Goal: Task Accomplishment & Management: Manage account settings

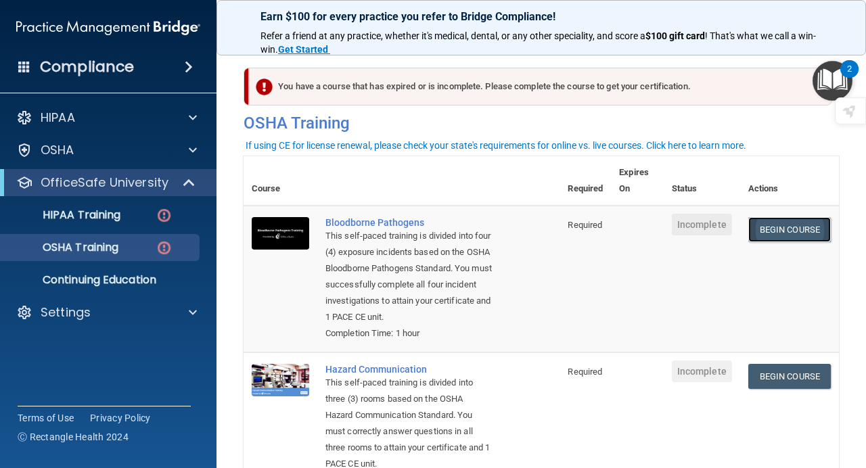
click at [805, 228] on link "Begin Course" at bounding box center [789, 229] width 83 height 25
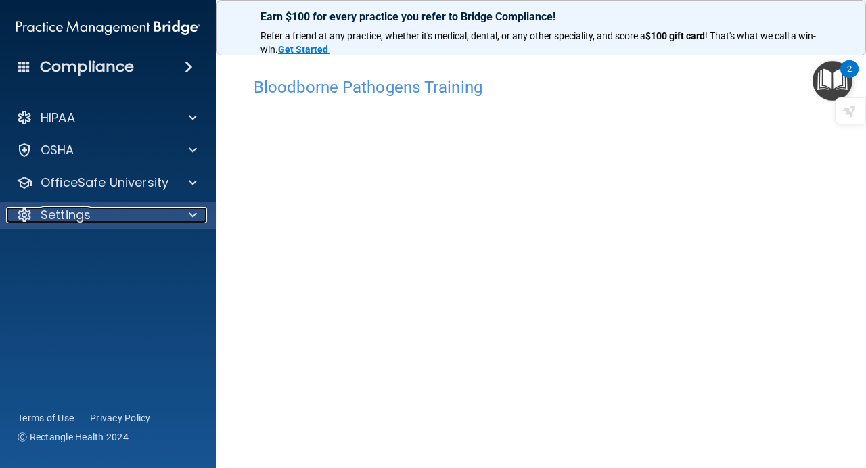
click at [163, 217] on div "Settings" at bounding box center [90, 215] width 168 height 16
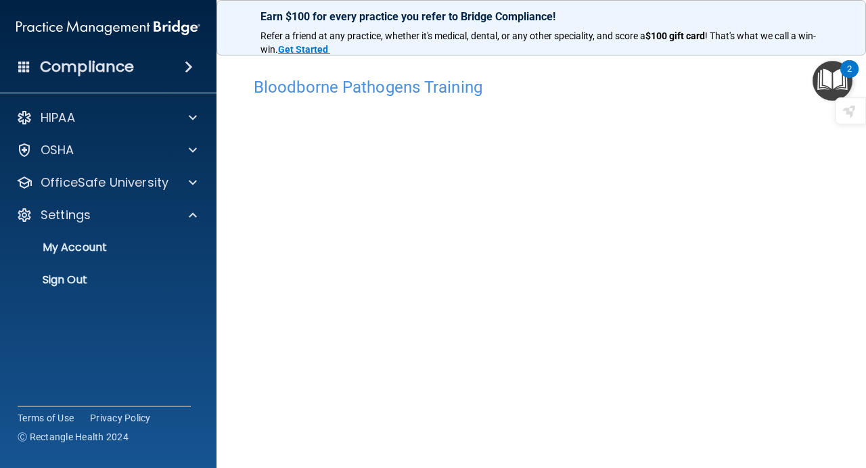
click at [241, 122] on main "Bloodborne Pathogens Training This course doesn’t expire until . Are you sure y…" at bounding box center [540, 255] width 649 height 425
click at [320, 18] on p "Earn $100 for every practice you refer to Bridge Compliance!" at bounding box center [540, 16] width 561 height 13
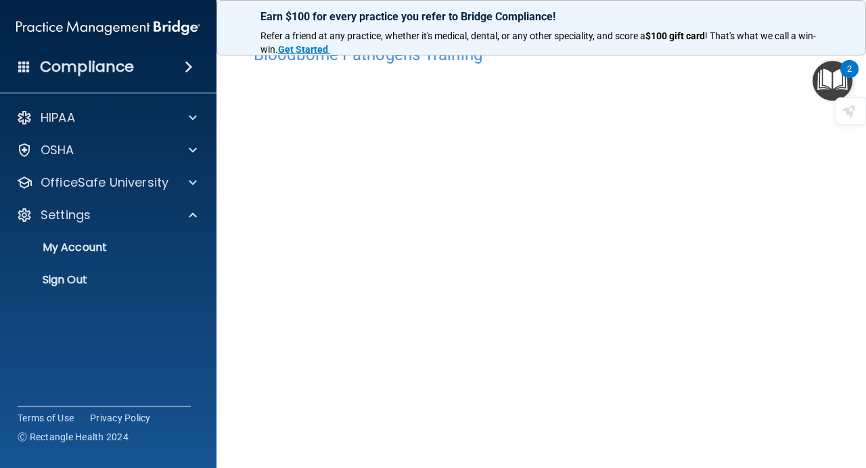
scroll to position [46, 0]
click at [833, 81] on img "Open Resource Center, 2 new notifications" at bounding box center [832, 81] width 40 height 40
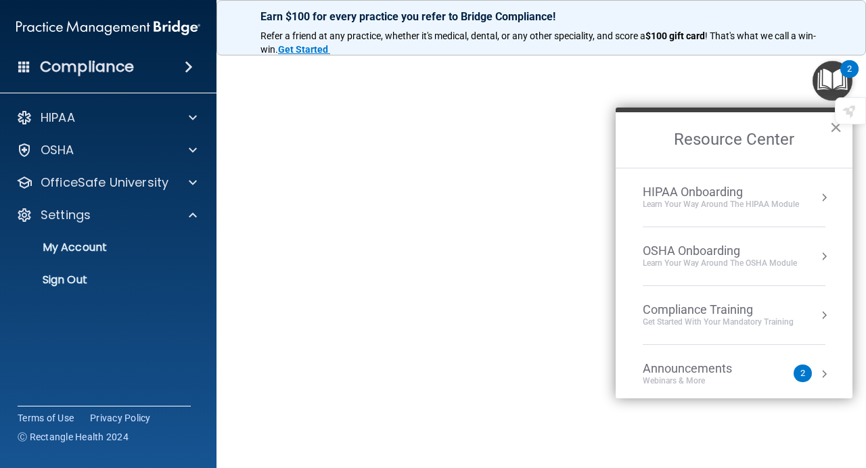
click at [834, 131] on button "×" at bounding box center [835, 127] width 13 height 22
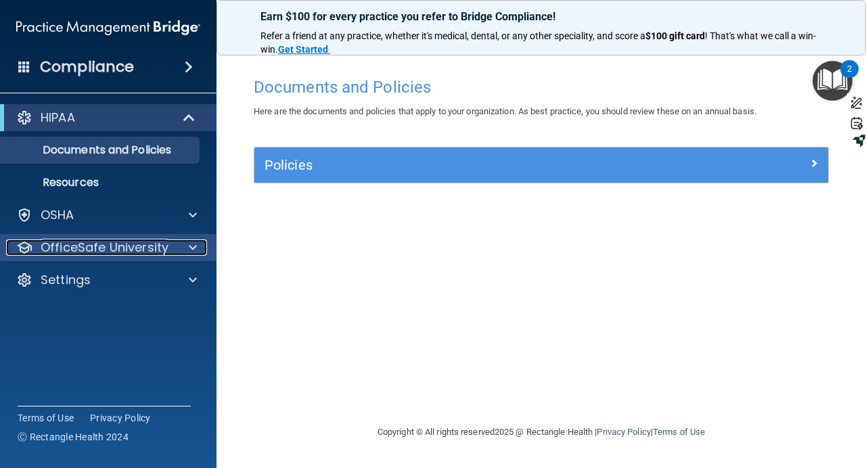
click at [170, 248] on div "OfficeSafe University" at bounding box center [90, 247] width 168 height 16
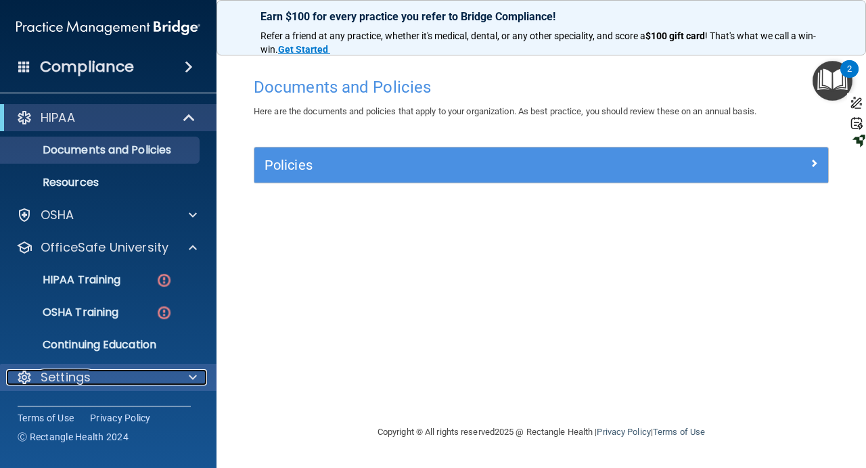
click at [186, 381] on div at bounding box center [191, 377] width 34 height 16
click at [161, 380] on div "Settings" at bounding box center [90, 377] width 168 height 16
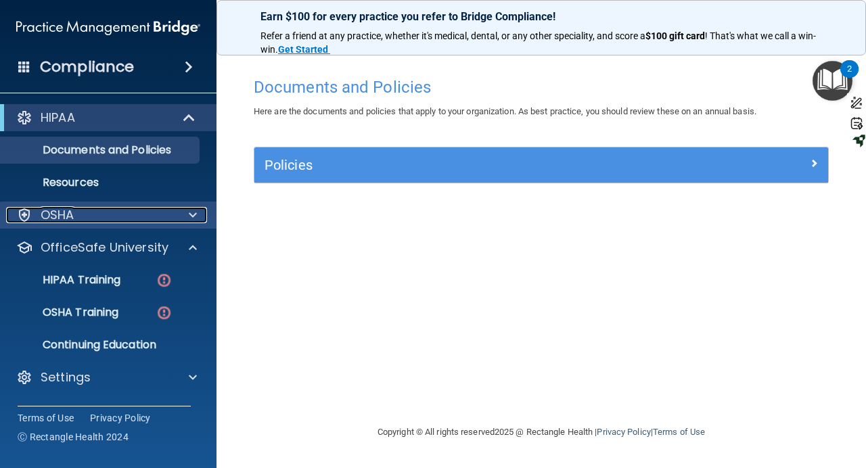
click at [177, 212] on div at bounding box center [191, 215] width 34 height 16
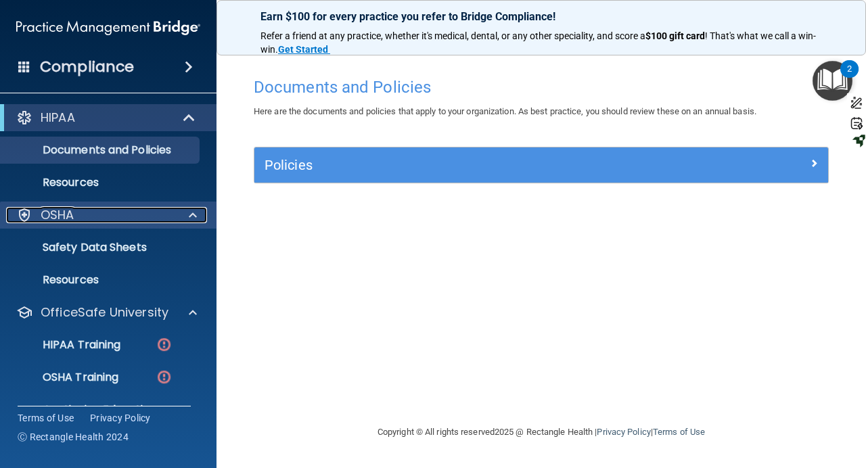
click at [177, 212] on div at bounding box center [191, 215] width 34 height 16
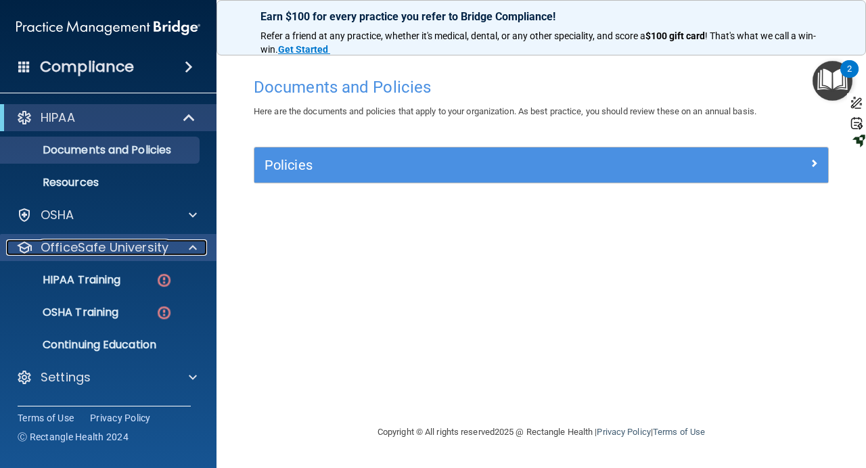
click at [152, 252] on p "OfficeSafe University" at bounding box center [105, 247] width 128 height 16
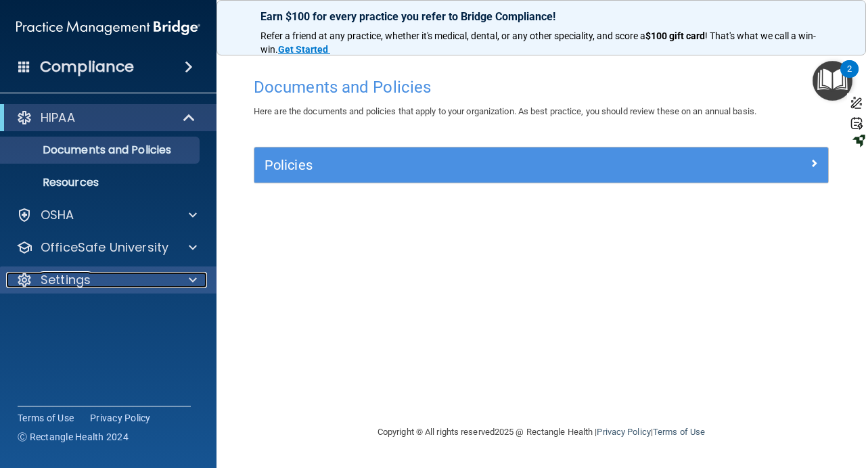
click at [110, 283] on div "Settings" at bounding box center [90, 280] width 168 height 16
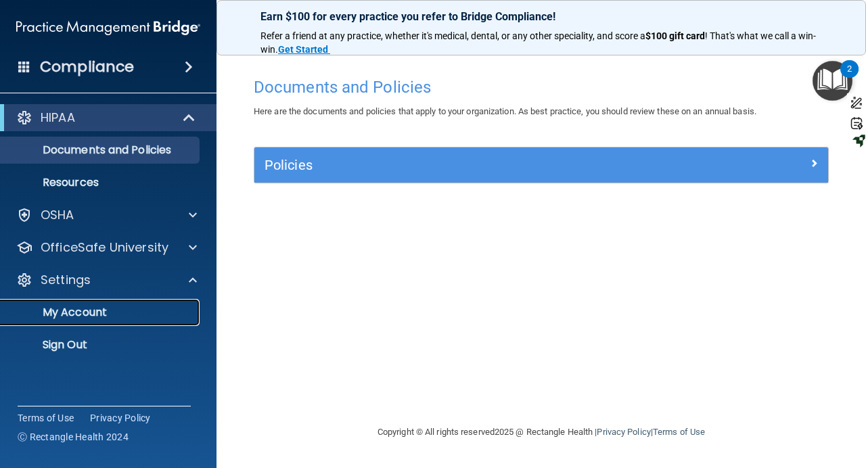
click at [83, 313] on p "My Account" at bounding box center [101, 313] width 185 height 14
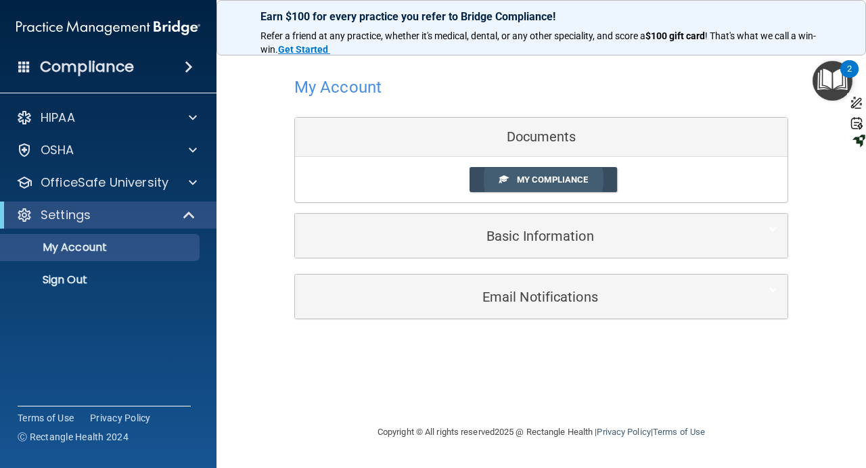
click at [545, 176] on span "My Compliance" at bounding box center [552, 180] width 71 height 10
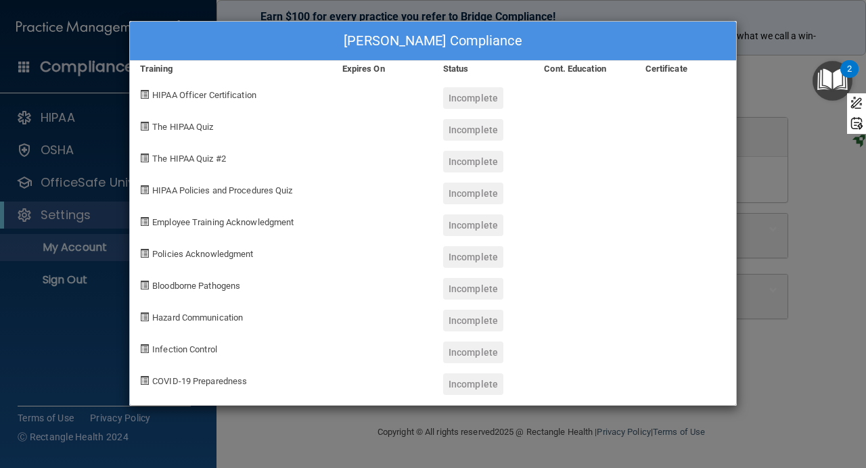
click at [786, 73] on div "Ranu Lama's Compliance Training Expires On Status Cont. Education Certificate H…" at bounding box center [433, 234] width 866 height 468
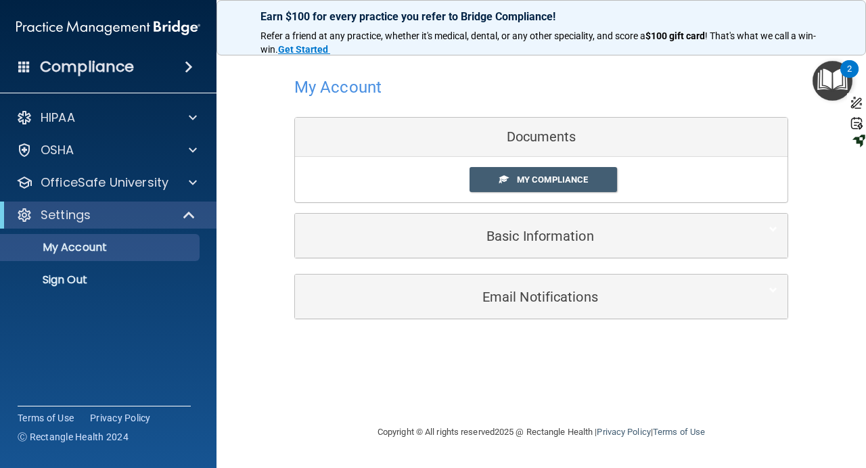
click at [169, 71] on div "Compliance" at bounding box center [108, 67] width 216 height 30
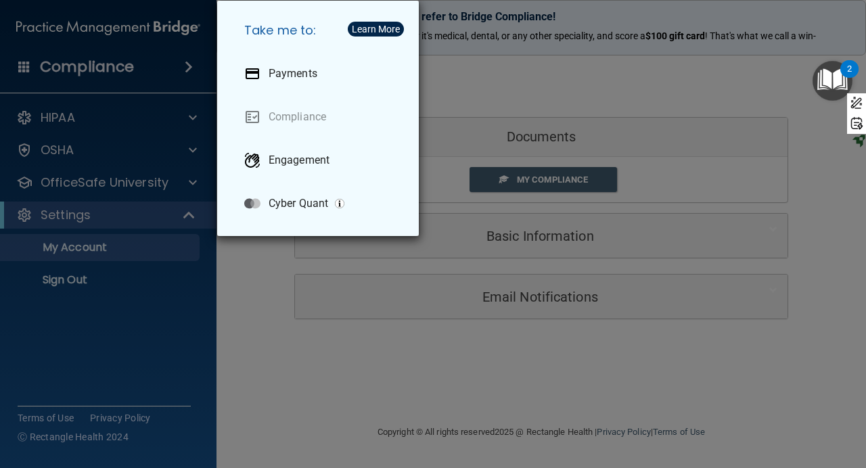
click at [88, 120] on div "Take me to: Payments Compliance Engagement Cyber Quant" at bounding box center [433, 234] width 866 height 468
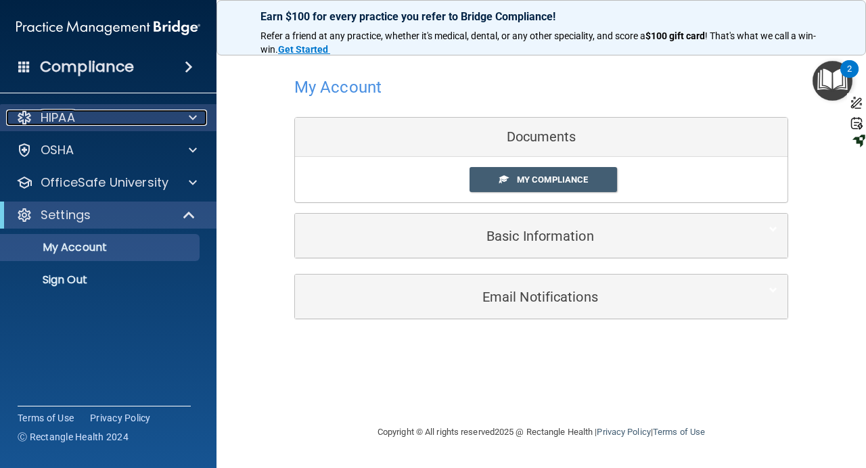
click at [47, 114] on p "HIPAA" at bounding box center [58, 118] width 34 height 16
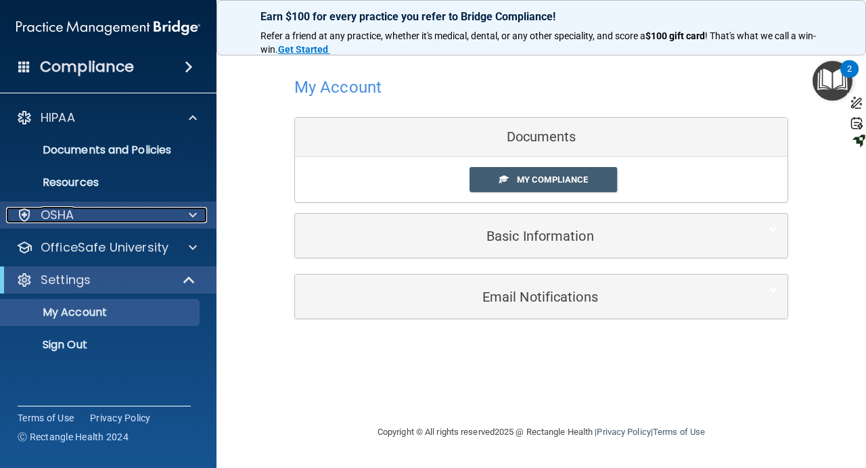
click at [57, 214] on p "OSHA" at bounding box center [58, 215] width 34 height 16
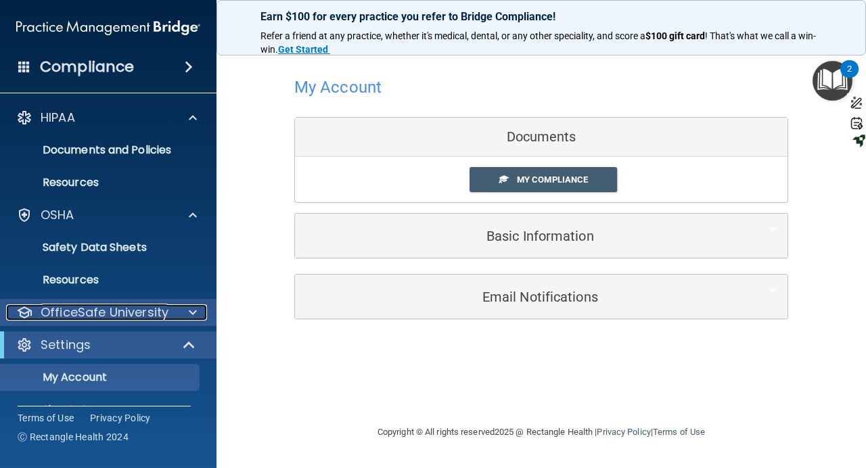
click at [64, 316] on p "OfficeSafe University" at bounding box center [105, 312] width 128 height 16
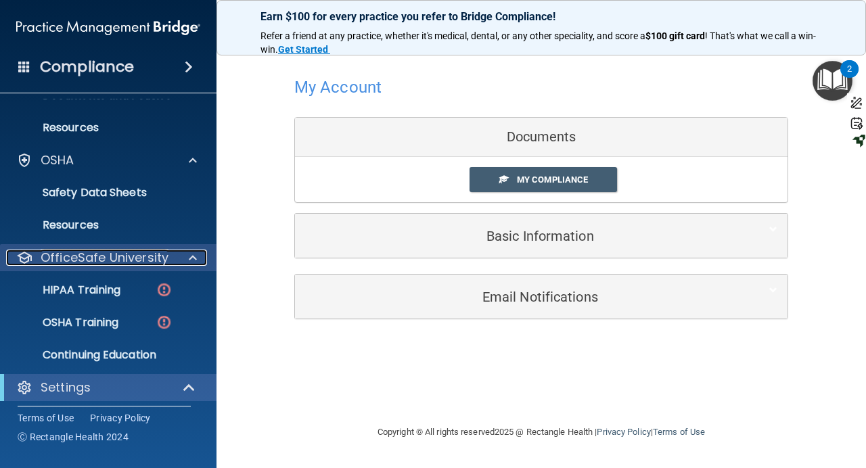
scroll to position [125, 0]
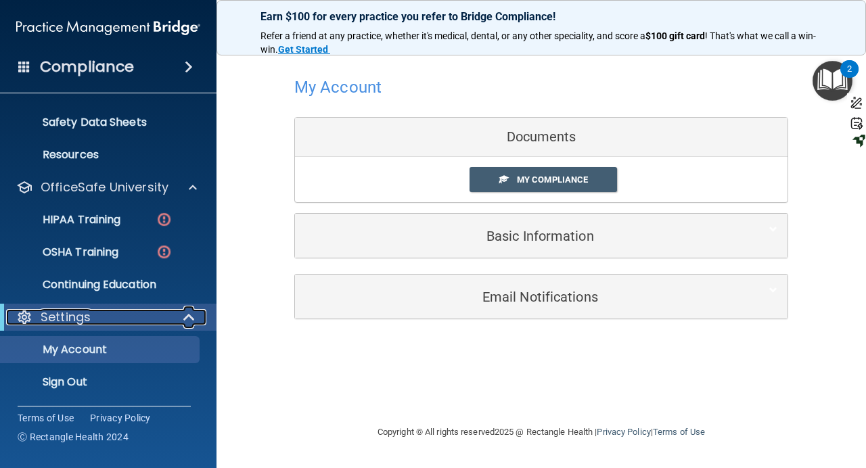
click at [108, 321] on div "Settings" at bounding box center [89, 317] width 167 height 16
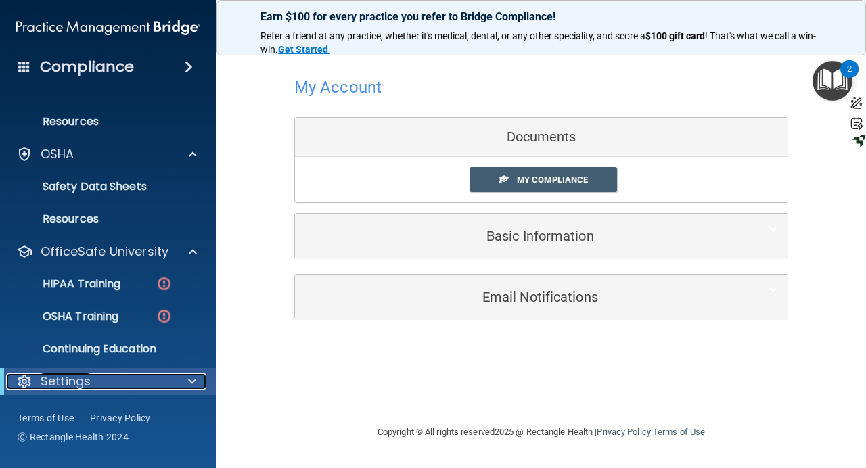
scroll to position [61, 0]
click at [77, 384] on p "Settings" at bounding box center [66, 381] width 50 height 16
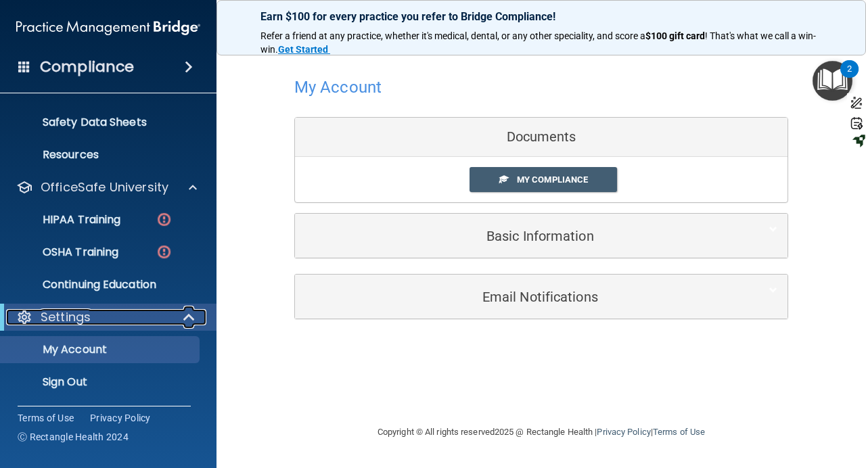
scroll to position [125, 0]
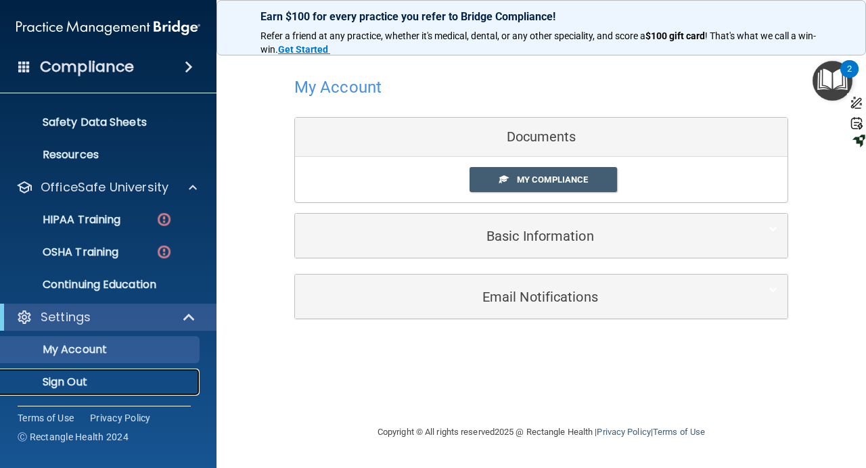
click at [74, 381] on p "Sign Out" at bounding box center [101, 382] width 185 height 14
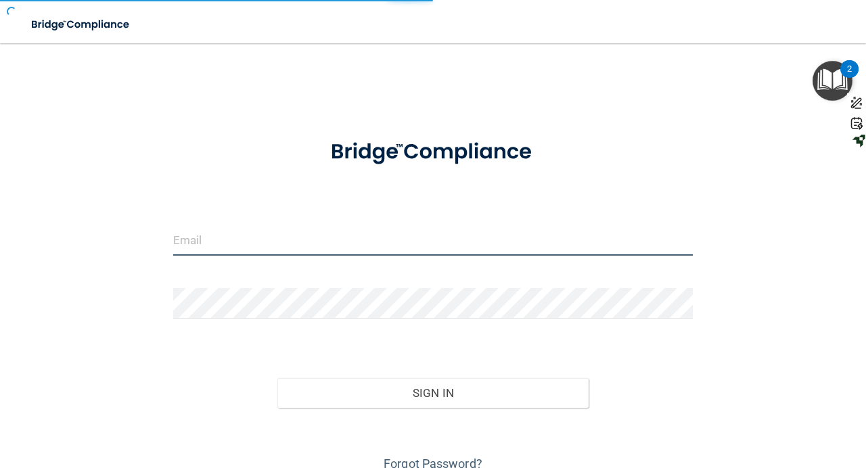
type input "[EMAIL_ADDRESS][DOMAIN_NAME]"
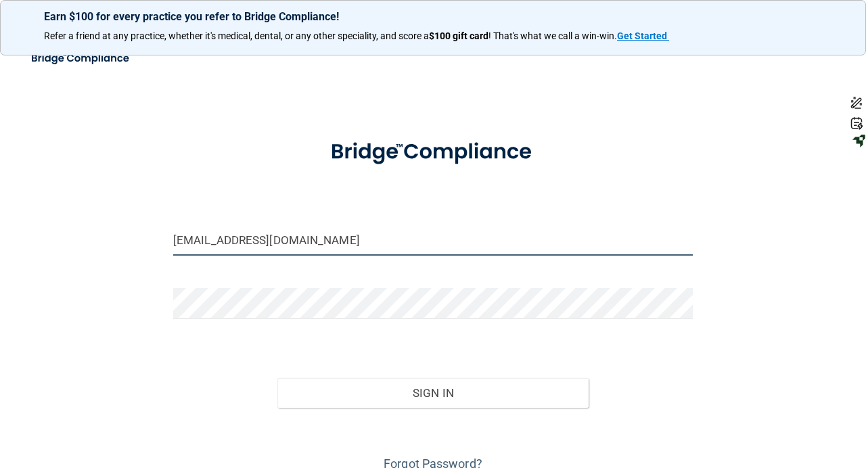
drag, startPoint x: 308, startPoint y: 242, endPoint x: 101, endPoint y: 224, distance: 207.1
click at [101, 224] on div "pakhrin501@gmail.com Invalid email/password. You don't have permission to acces…" at bounding box center [433, 266] width 812 height 419
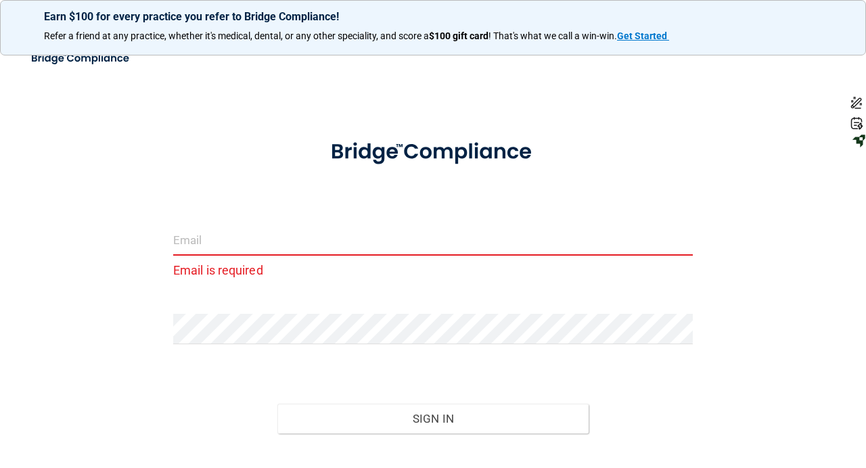
click at [251, 244] on input "email" at bounding box center [433, 240] width 520 height 30
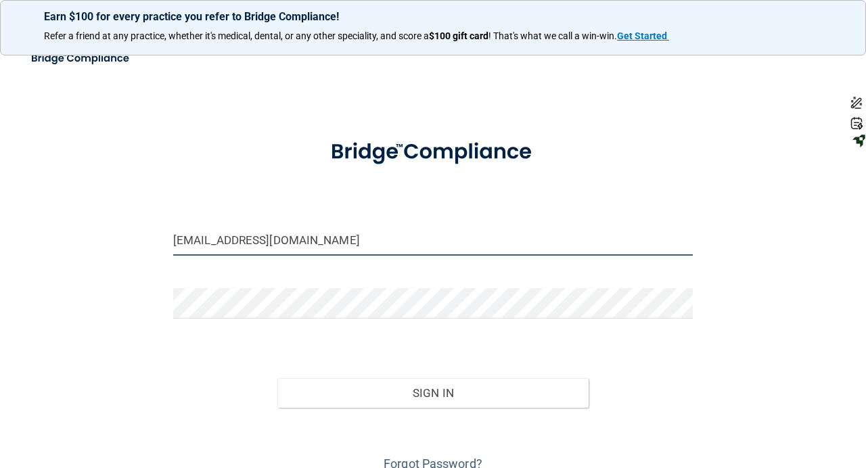
type input "doc@signaturesmilestx.com"
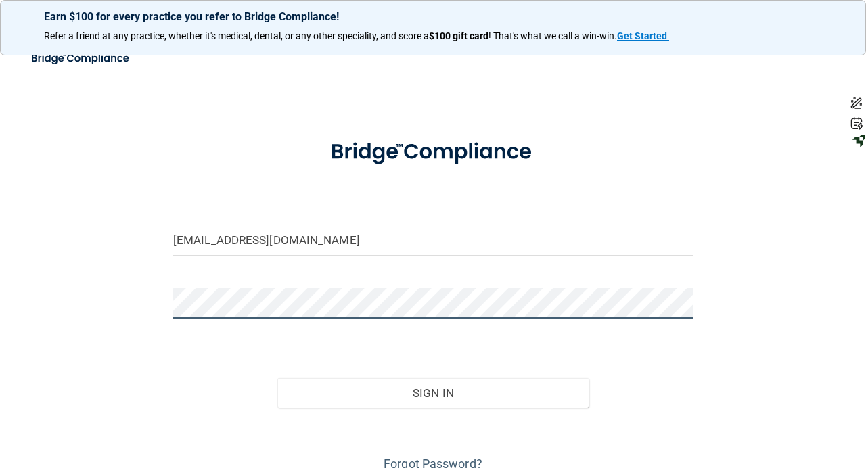
click at [109, 293] on div "doc@signaturesmilestx.com Invalid email/password. You don't have permission to …" at bounding box center [433, 266] width 812 height 419
click at [277, 378] on button "Sign In" at bounding box center [433, 393] width 312 height 30
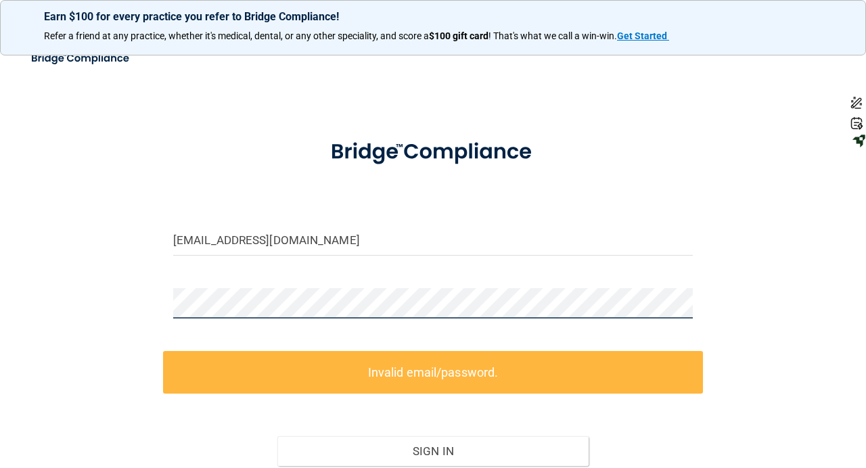
click at [131, 297] on div "doc@signaturesmilestx.com Invalid email/password. You don't have permission to …" at bounding box center [433, 295] width 812 height 477
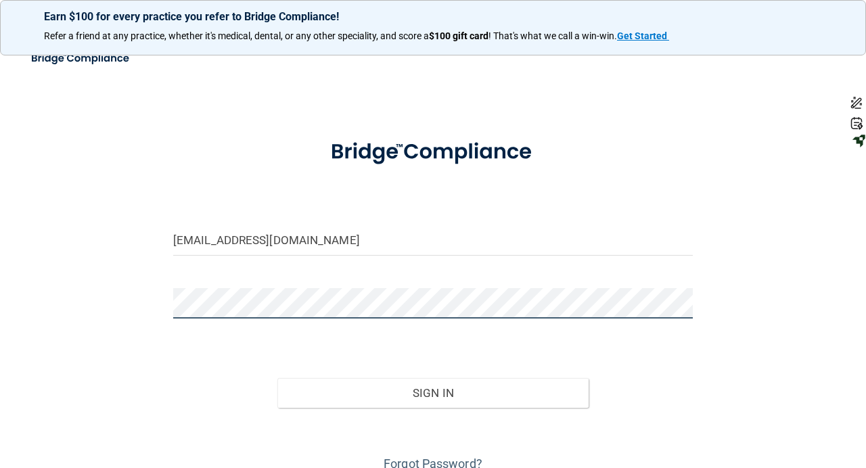
click at [277, 378] on button "Sign In" at bounding box center [433, 393] width 312 height 30
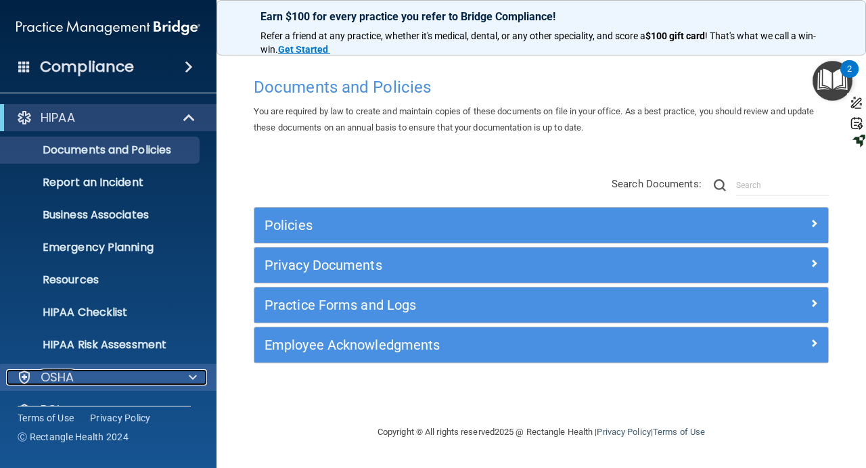
click at [118, 374] on div "OSHA" at bounding box center [90, 377] width 168 height 16
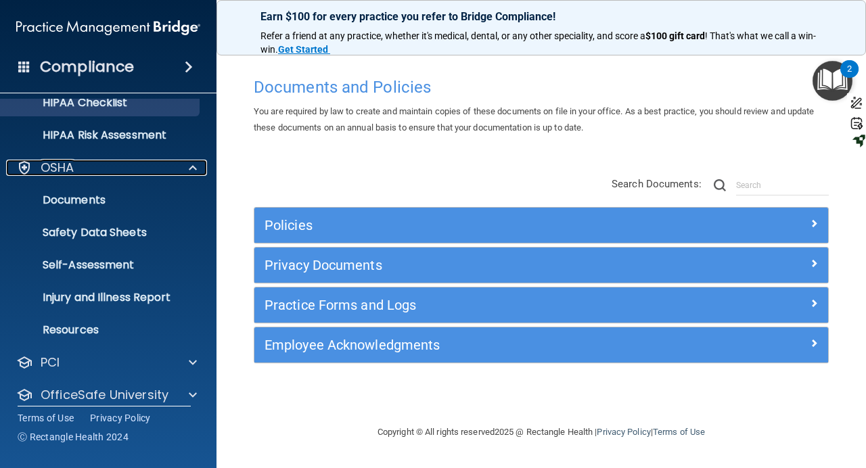
scroll to position [255, 0]
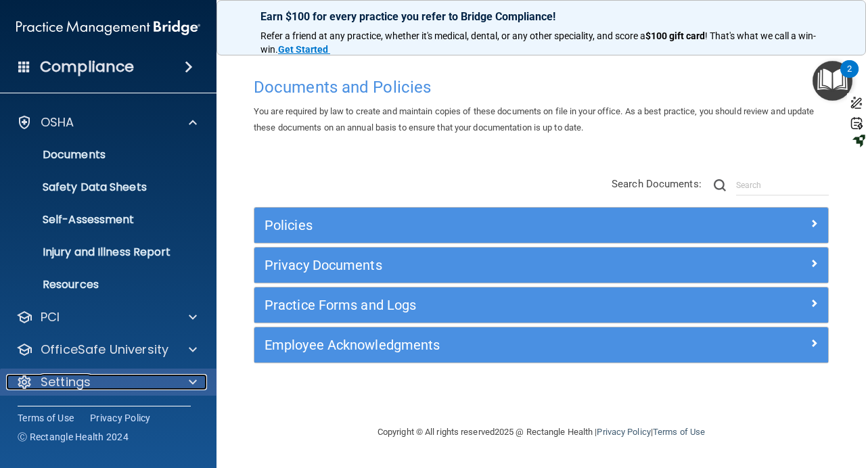
click at [162, 382] on div "Settings" at bounding box center [90, 382] width 168 height 16
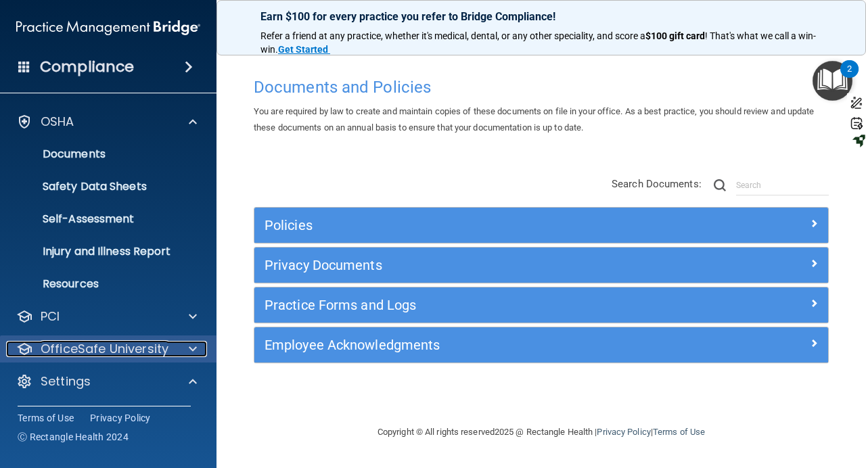
click at [99, 350] on p "OfficeSafe University" at bounding box center [105, 349] width 128 height 16
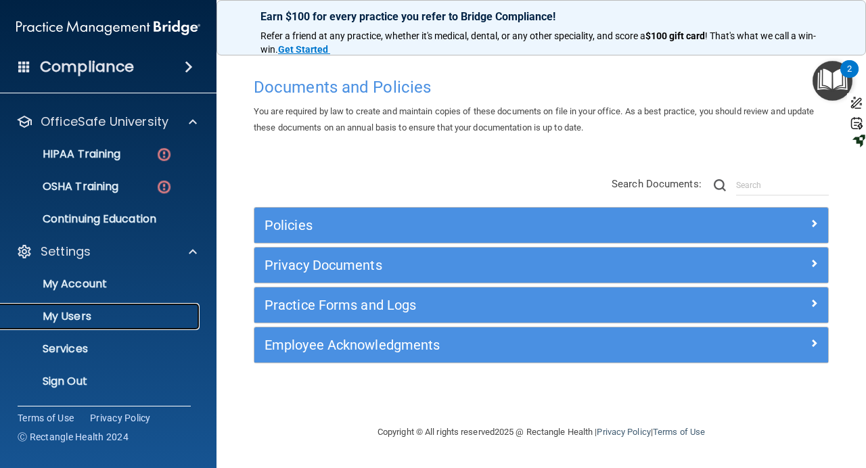
click at [82, 319] on p "My Users" at bounding box center [101, 317] width 185 height 14
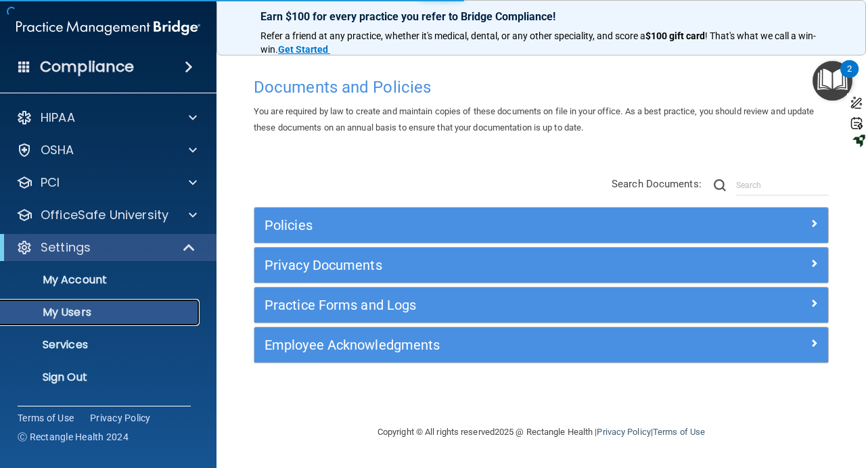
select select "20"
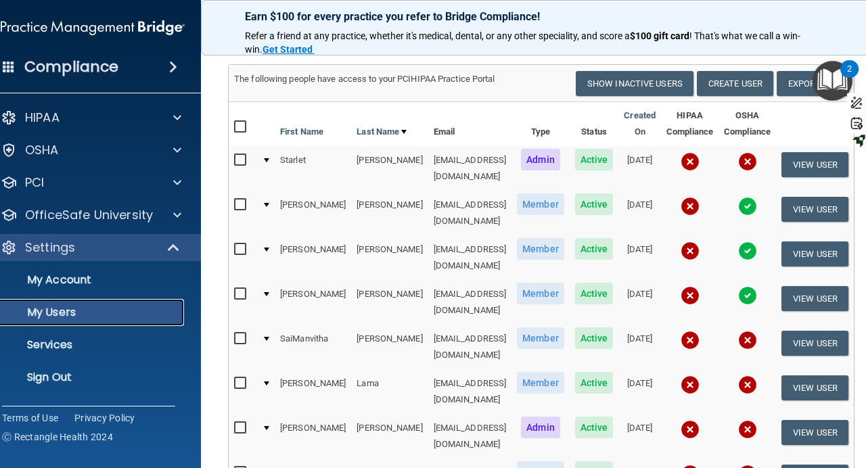
scroll to position [88, 0]
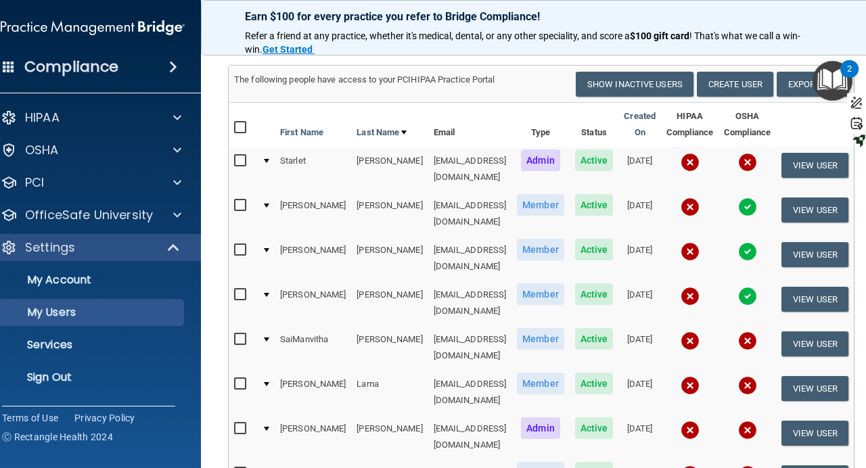
click at [462, 325] on td "saiedara106@gmail.com" at bounding box center [470, 347] width 84 height 45
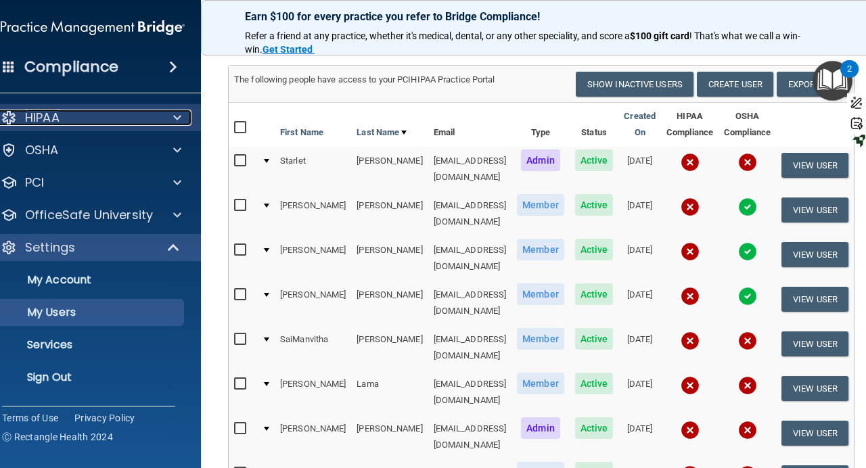
click at [85, 123] on div "HIPAA" at bounding box center [75, 118] width 168 height 16
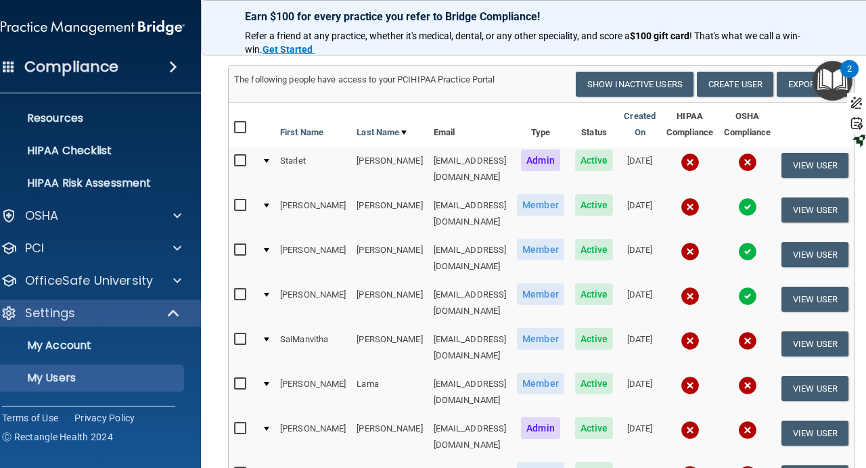
scroll to position [223, 0]
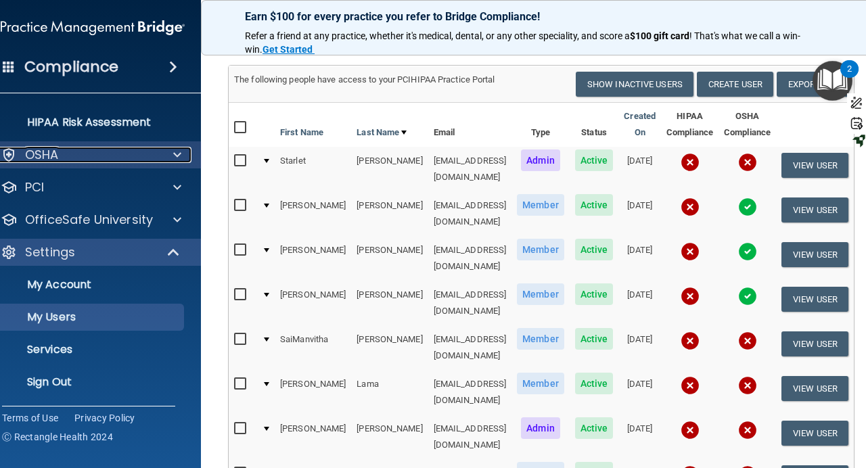
click at [80, 154] on div "OSHA" at bounding box center [75, 155] width 168 height 16
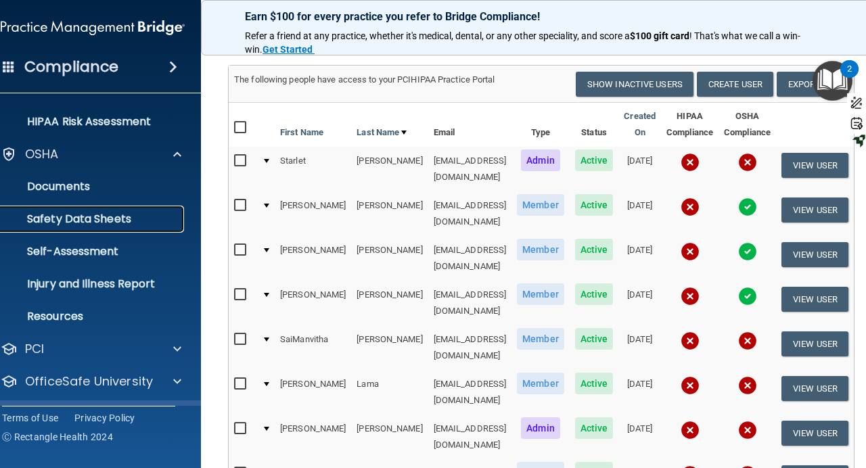
click at [72, 221] on p "Safety Data Sheets" at bounding box center [85, 219] width 185 height 14
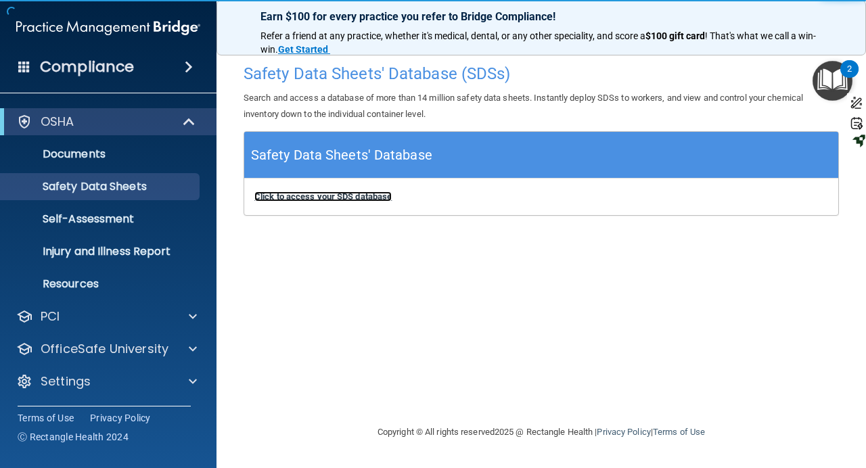
click at [351, 198] on b "Click to access your SDS database" at bounding box center [322, 196] width 137 height 10
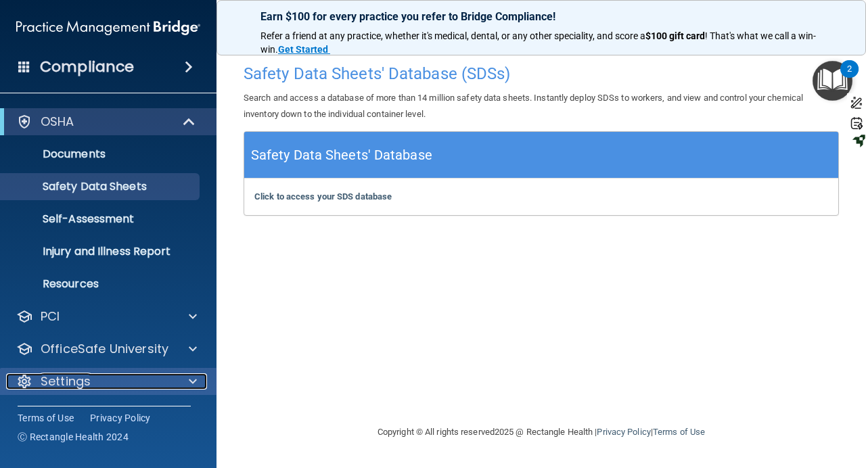
click at [48, 388] on p "Settings" at bounding box center [66, 381] width 50 height 16
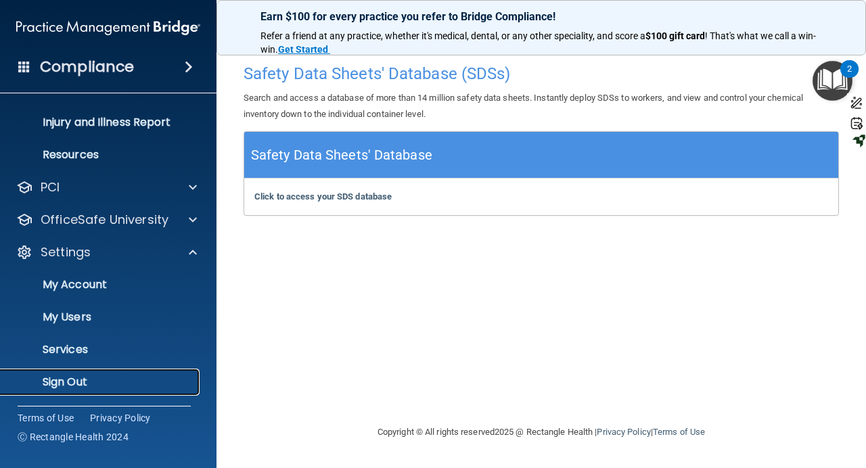
click at [84, 384] on p "Sign Out" at bounding box center [101, 382] width 185 height 14
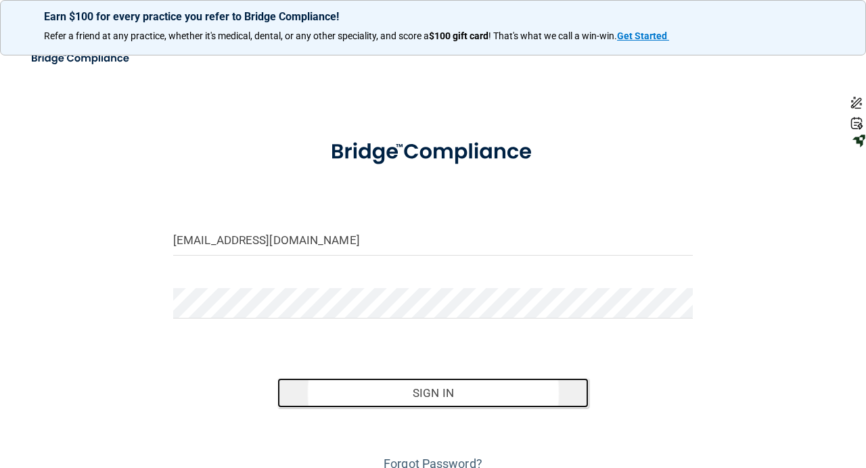
click at [439, 392] on button "Sign In" at bounding box center [433, 393] width 312 height 30
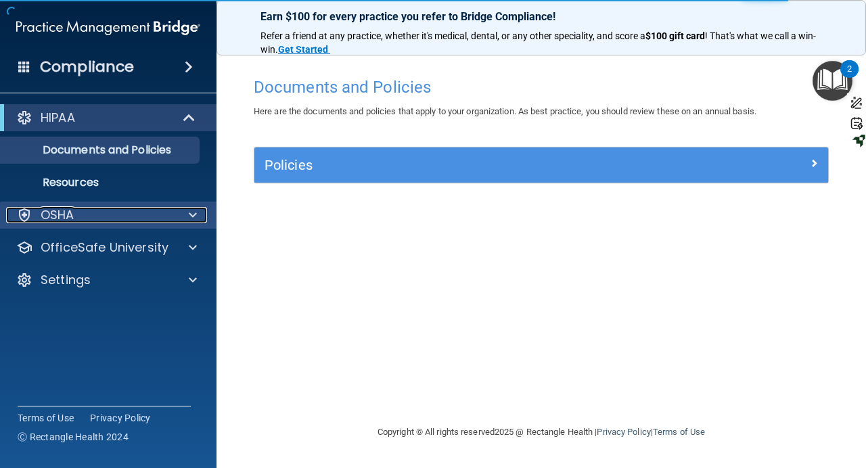
click at [131, 218] on div "OSHA" at bounding box center [90, 215] width 168 height 16
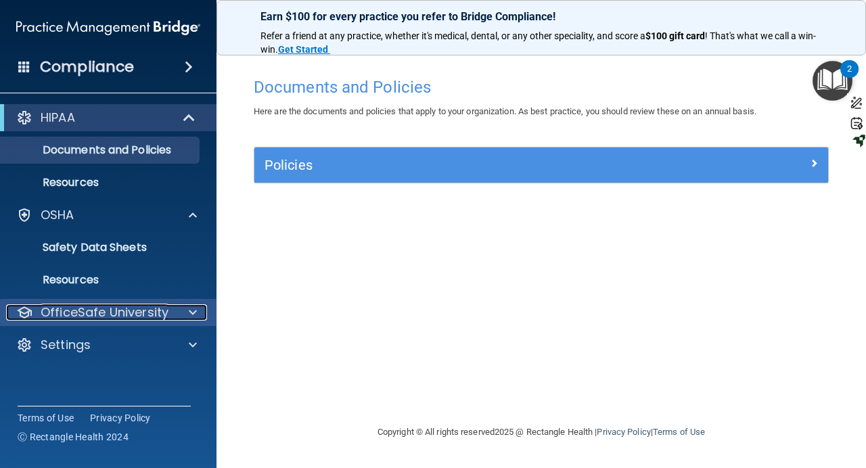
click at [185, 311] on div at bounding box center [191, 312] width 34 height 16
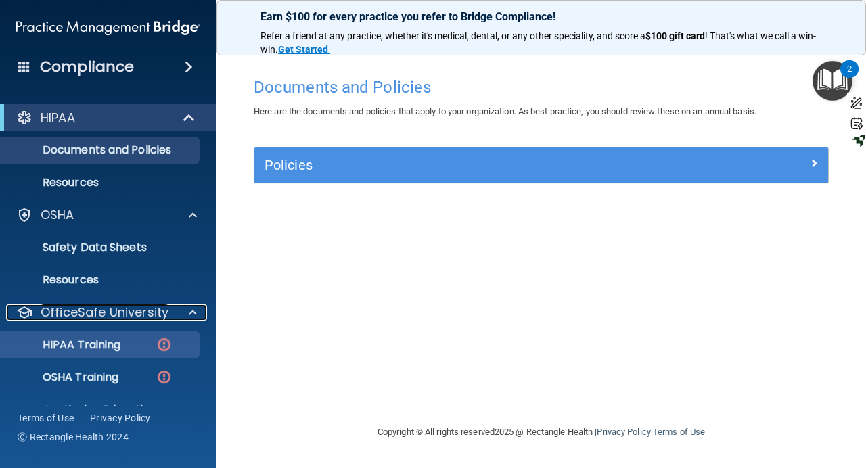
scroll to position [61, 0]
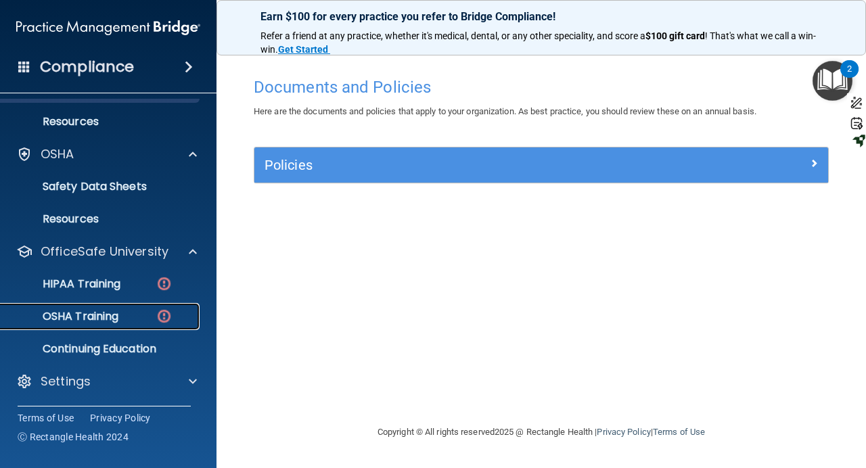
click at [130, 317] on div "OSHA Training" at bounding box center [101, 317] width 185 height 14
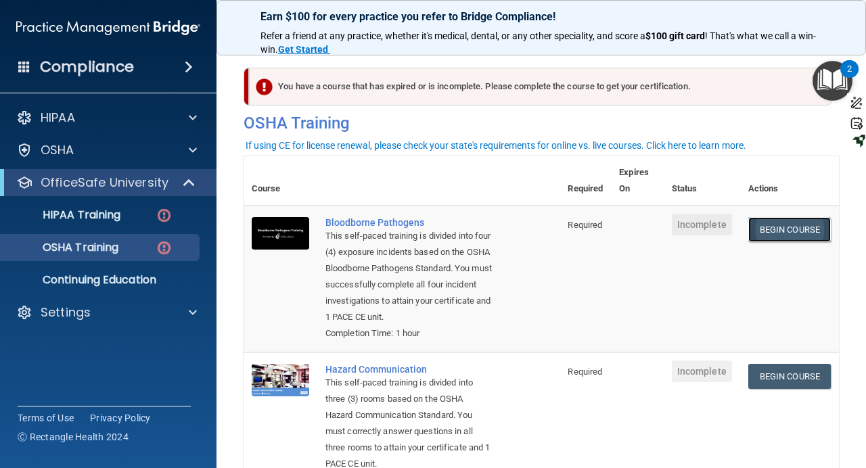
click at [788, 234] on link "Begin Course" at bounding box center [789, 229] width 83 height 25
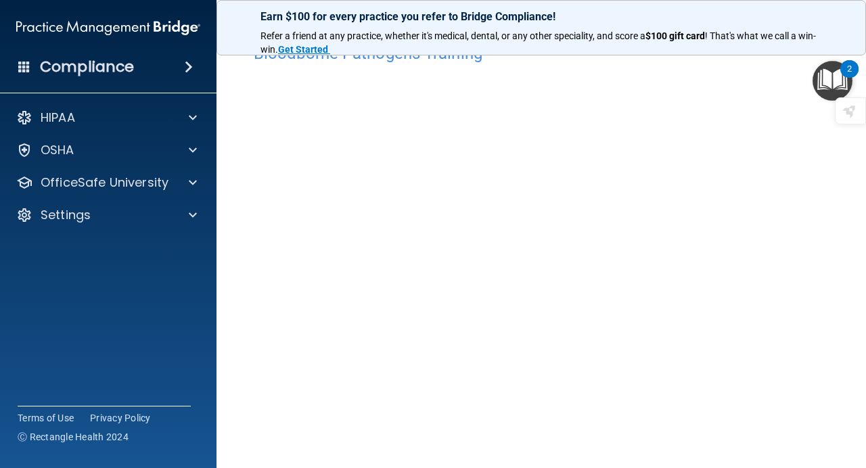
scroll to position [32, 0]
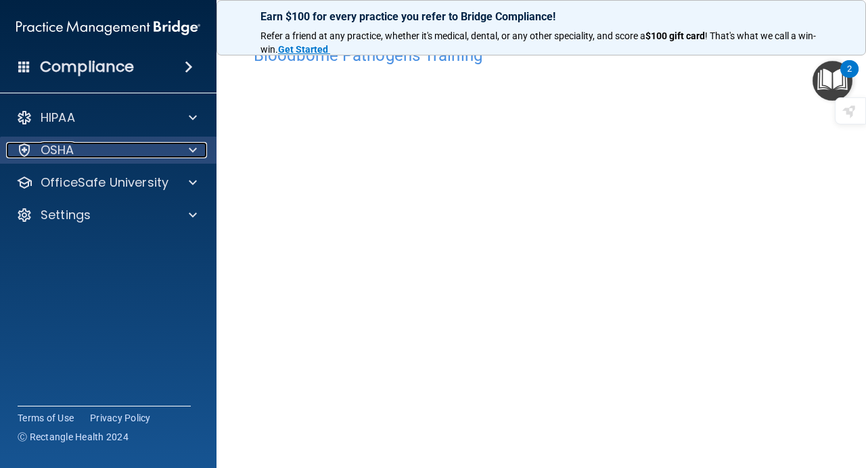
click at [164, 150] on div "OSHA" at bounding box center [90, 150] width 168 height 16
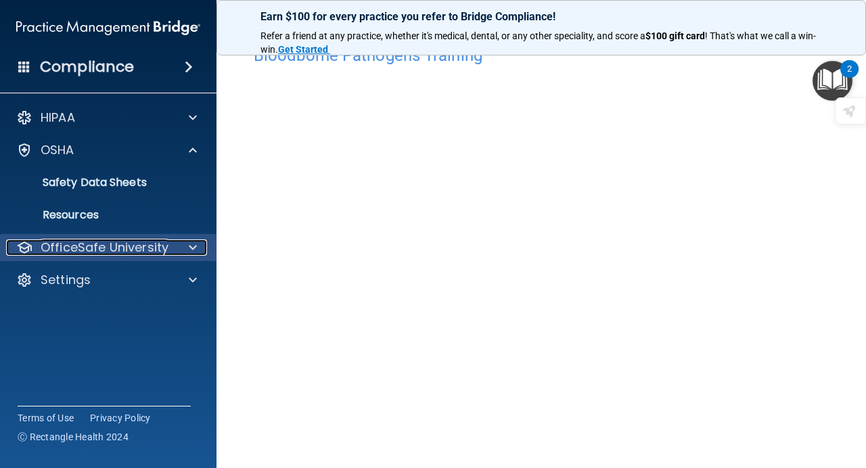
click at [178, 248] on div at bounding box center [191, 247] width 34 height 16
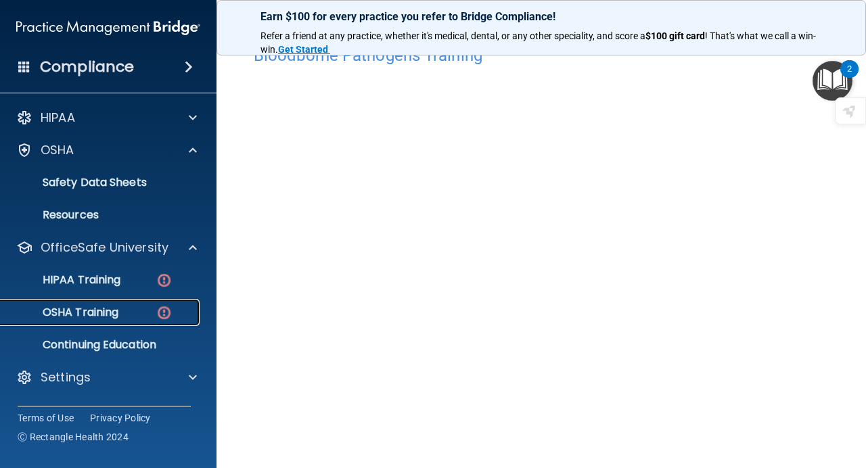
click at [126, 310] on div "OSHA Training" at bounding box center [101, 313] width 185 height 14
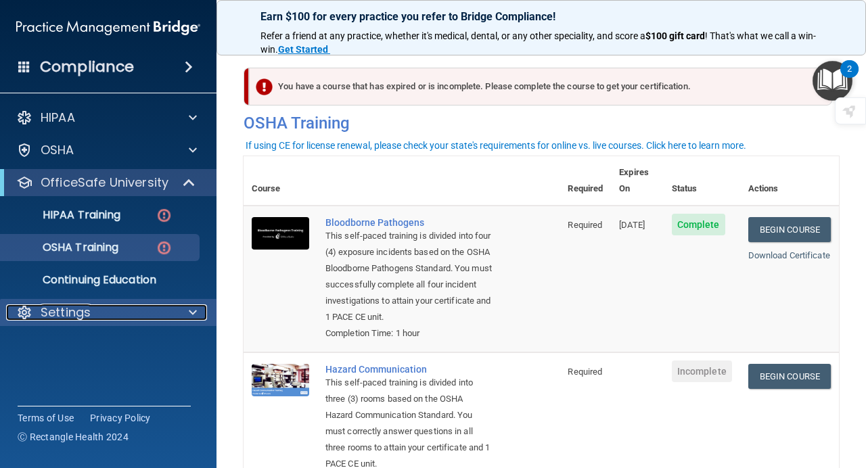
click at [97, 316] on div "Settings" at bounding box center [90, 312] width 168 height 16
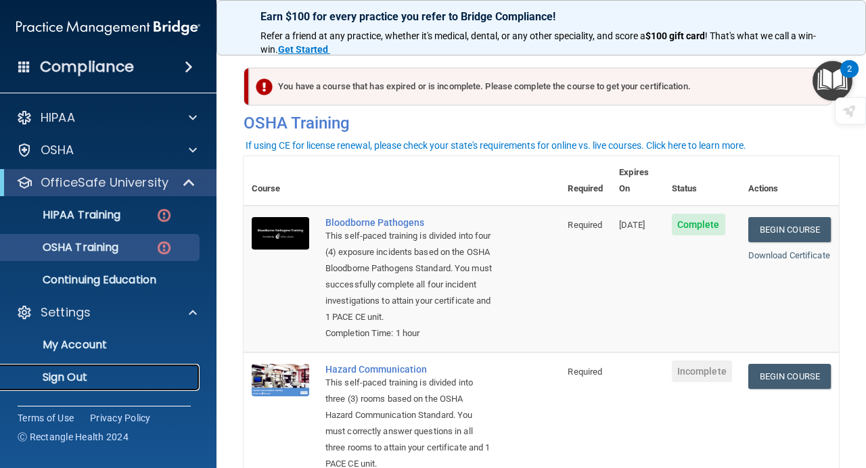
click at [77, 376] on p "Sign Out" at bounding box center [101, 378] width 185 height 14
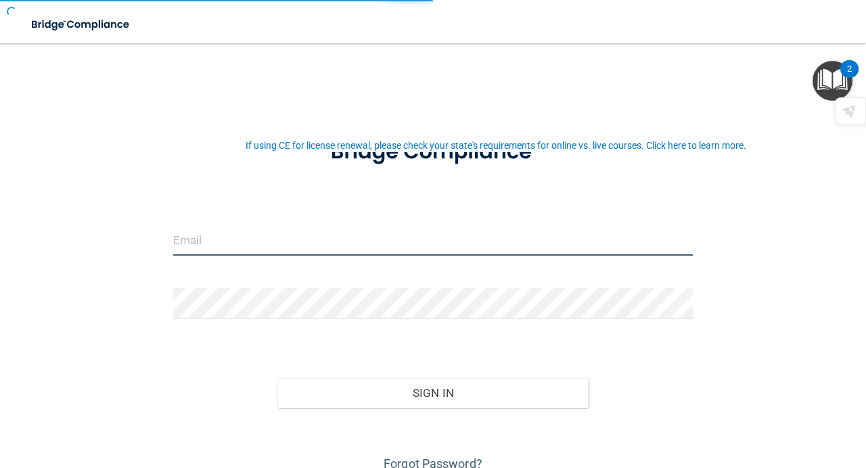
type input "[EMAIL_ADDRESS][DOMAIN_NAME]"
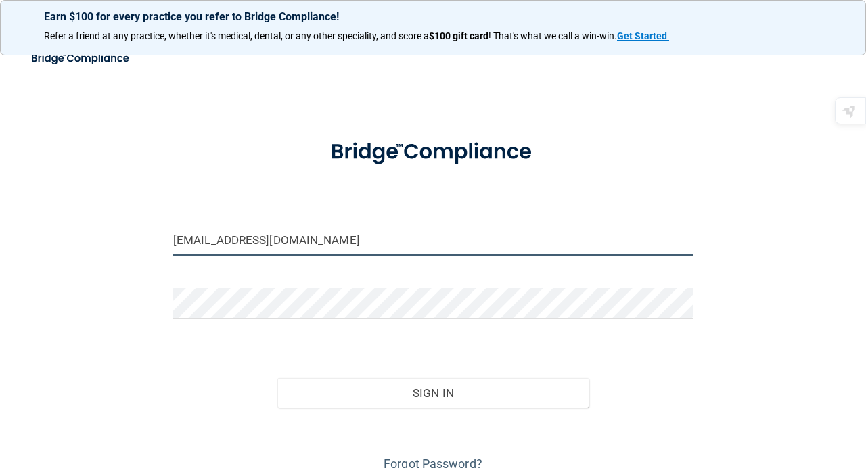
drag, startPoint x: 307, startPoint y: 239, endPoint x: 154, endPoint y: 187, distance: 162.4
click at [154, 187] on div "pakhrin501@gmail.com Invalid email/password. You don't have permission to acces…" at bounding box center [433, 266] width 812 height 419
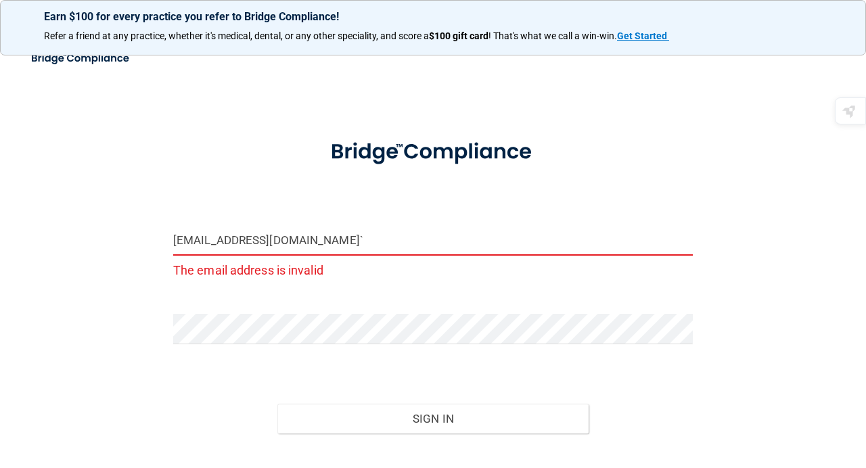
type input "doc@signaturesmilestx.com`"
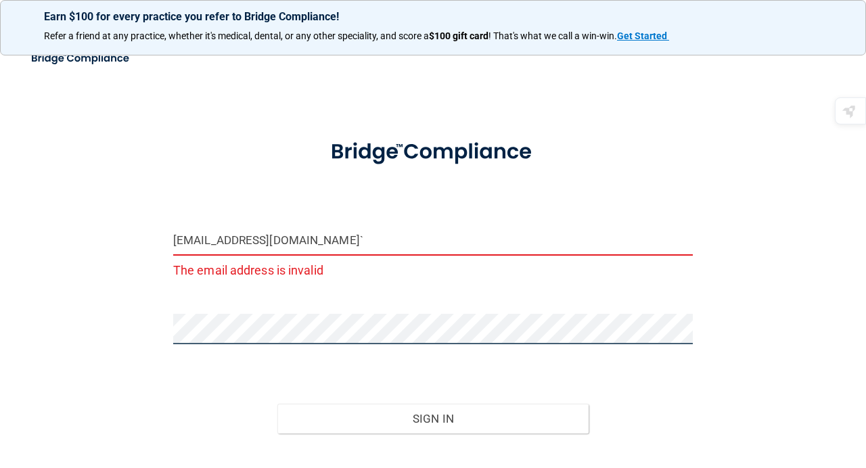
click at [277, 404] on button "Sign In" at bounding box center [433, 419] width 312 height 30
click at [152, 297] on div "doc@signaturesmilestx.com` The email address is invalid Invalid email/password.…" at bounding box center [433, 279] width 812 height 444
click at [277, 404] on button "Sign In" at bounding box center [433, 419] width 312 height 30
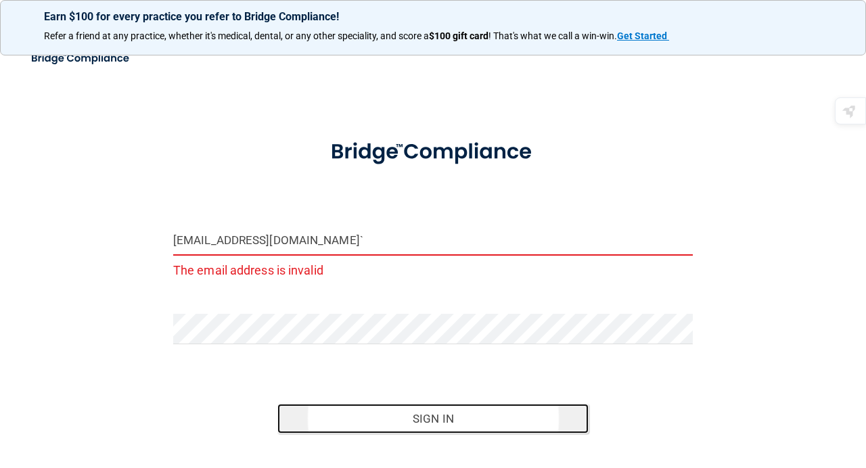
click at [426, 420] on button "Sign In" at bounding box center [433, 419] width 312 height 30
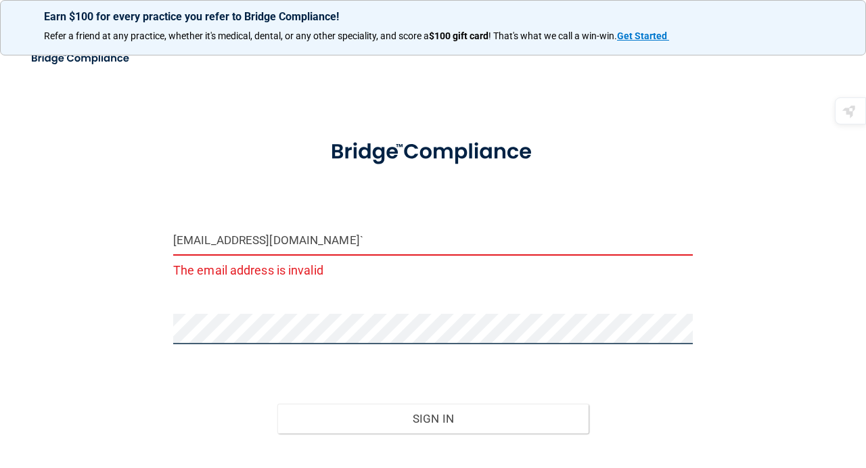
click at [129, 323] on div "doc@signaturesmilestx.com` The email address is invalid Invalid email/password.…" at bounding box center [433, 279] width 812 height 444
click at [277, 404] on button "Sign In" at bounding box center [433, 419] width 312 height 30
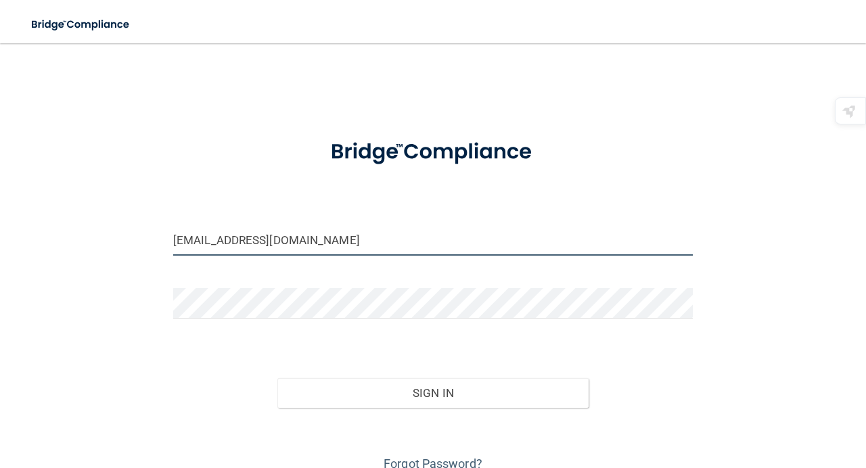
click at [283, 240] on input "[EMAIL_ADDRESS][DOMAIN_NAME]" at bounding box center [433, 240] width 520 height 30
drag, startPoint x: 301, startPoint y: 240, endPoint x: 177, endPoint y: 180, distance: 137.7
click at [177, 180] on form "pakhrin501@gmail.com Invalid email/password. You don't have permission to acces…" at bounding box center [433, 299] width 520 height 351
type input "[EMAIL_ADDRESS][DOMAIN_NAME]"
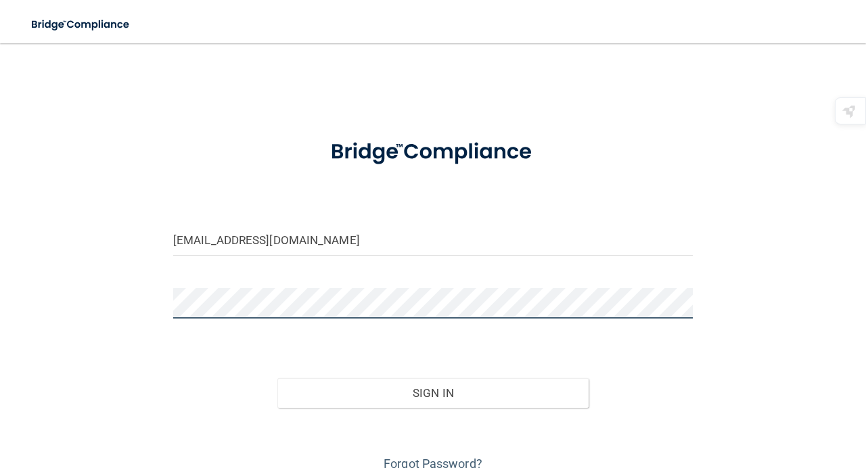
click at [122, 285] on div "doc@signaturesmilestx.com Invalid email/password. You don't have permission to …" at bounding box center [433, 266] width 812 height 419
click at [277, 378] on button "Sign In" at bounding box center [433, 393] width 312 height 30
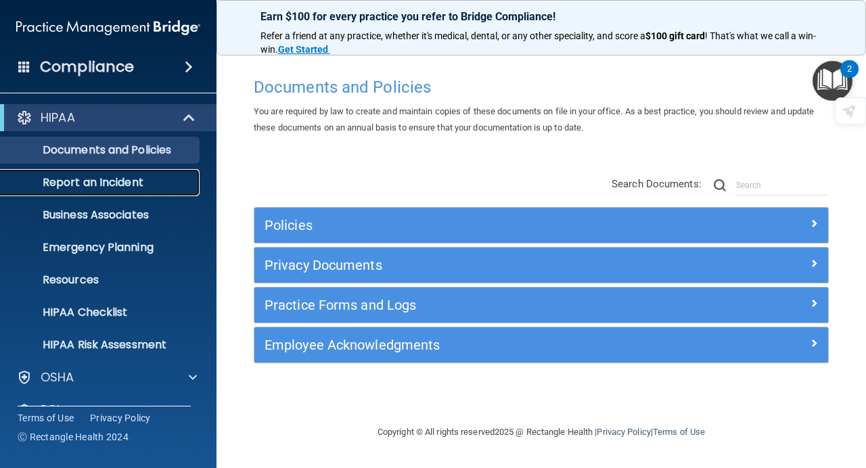
click at [103, 183] on p "Report an Incident" at bounding box center [101, 183] width 185 height 14
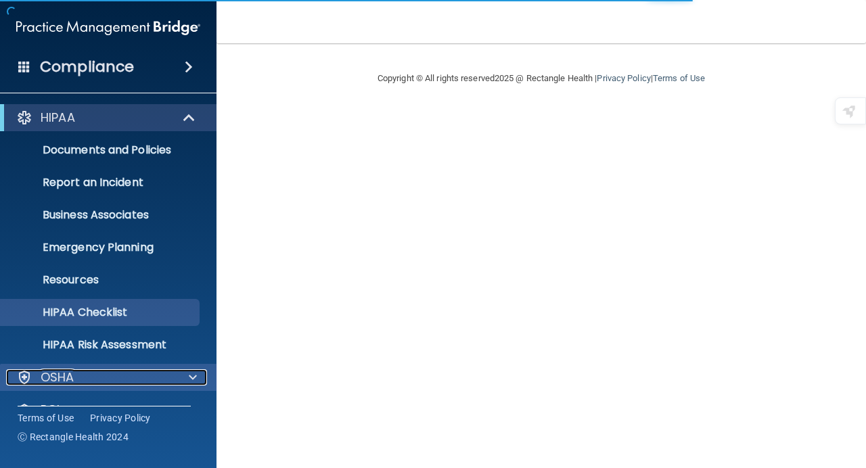
click at [130, 376] on div "OSHA" at bounding box center [90, 377] width 168 height 16
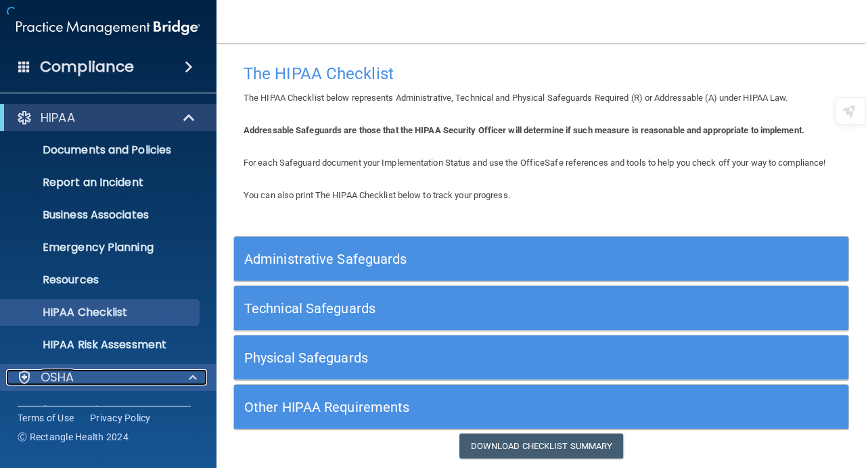
click at [179, 385] on div at bounding box center [191, 377] width 34 height 16
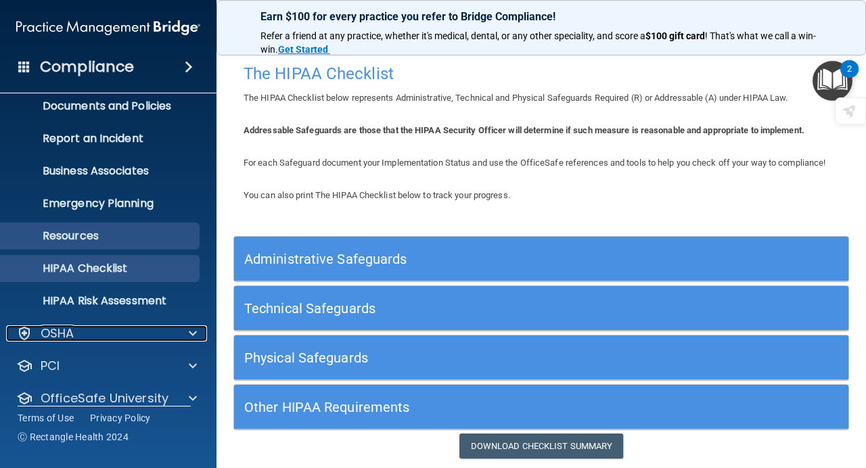
scroll to position [93, 0]
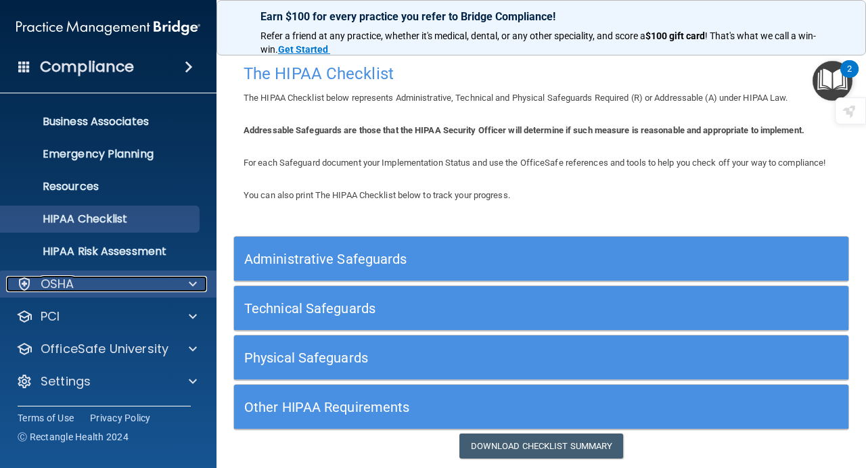
click at [165, 291] on div "OSHA" at bounding box center [90, 284] width 168 height 16
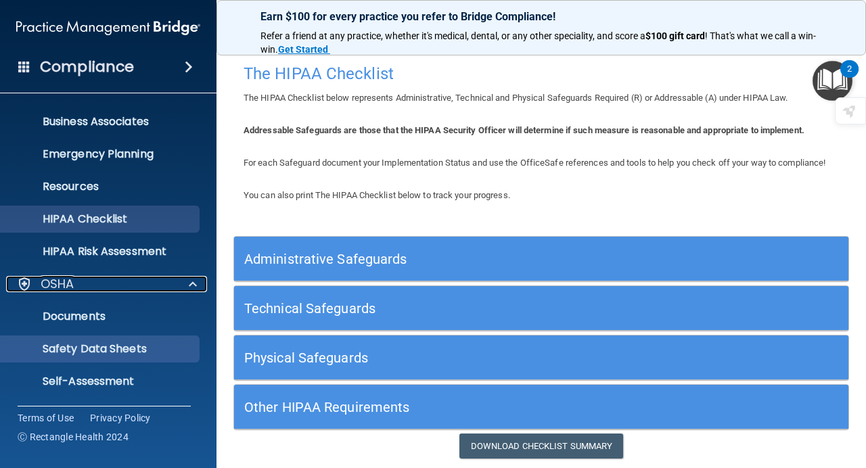
scroll to position [255, 0]
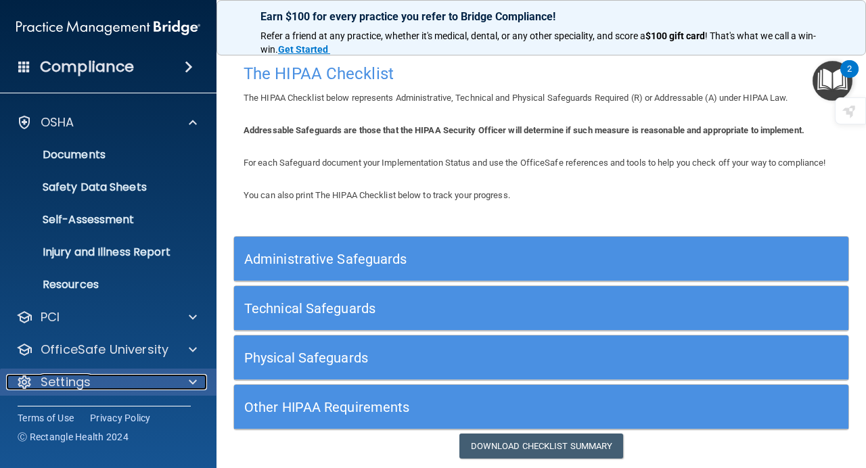
click at [193, 379] on span at bounding box center [193, 382] width 8 height 16
click at [160, 384] on div "Settings" at bounding box center [90, 381] width 168 height 16
click at [166, 391] on div "Settings" at bounding box center [108, 382] width 217 height 27
click at [193, 383] on span at bounding box center [193, 382] width 8 height 16
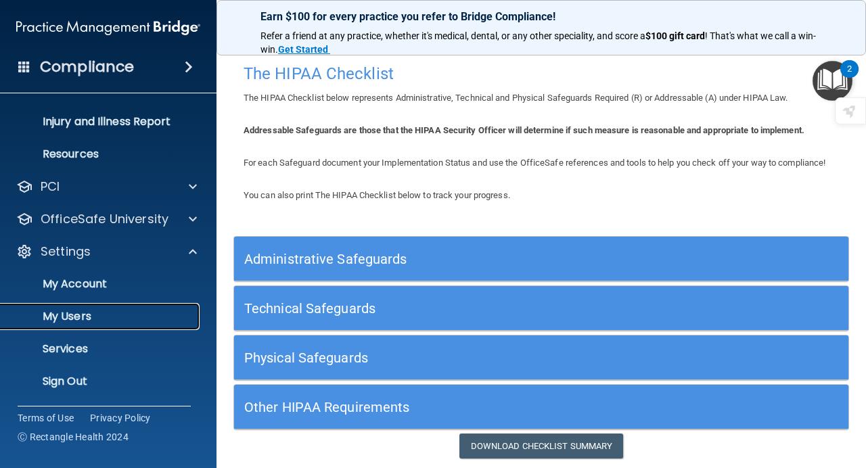
click at [82, 323] on p "My Users" at bounding box center [101, 317] width 185 height 14
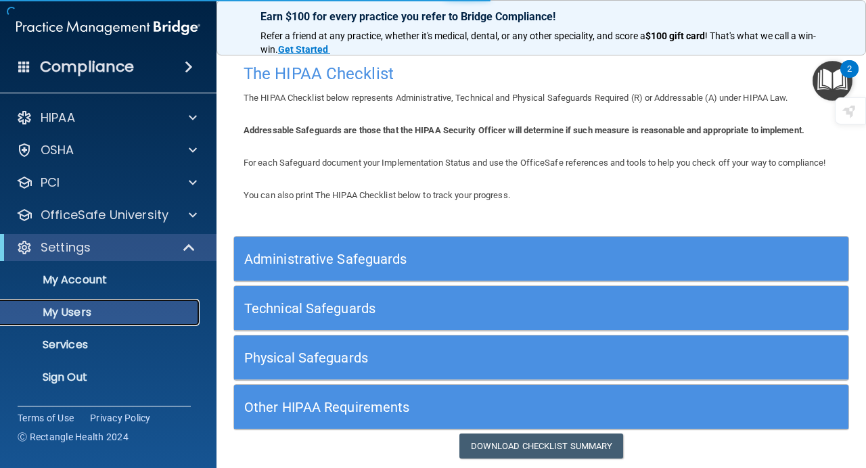
select select "20"
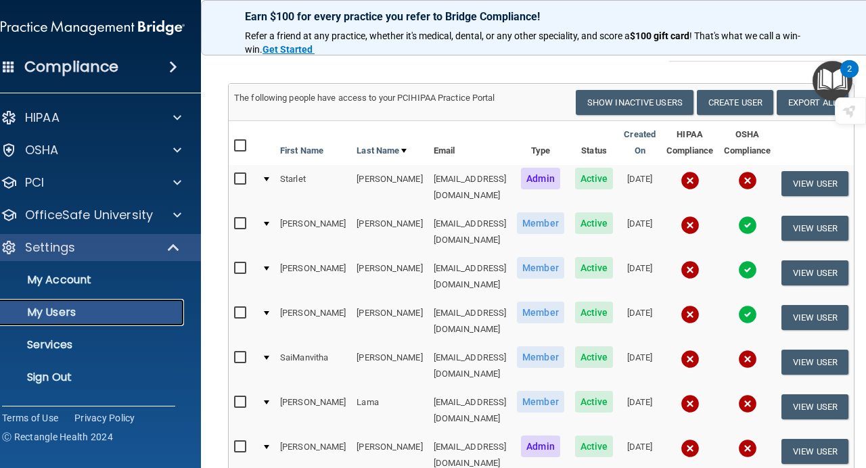
scroll to position [78, 0]
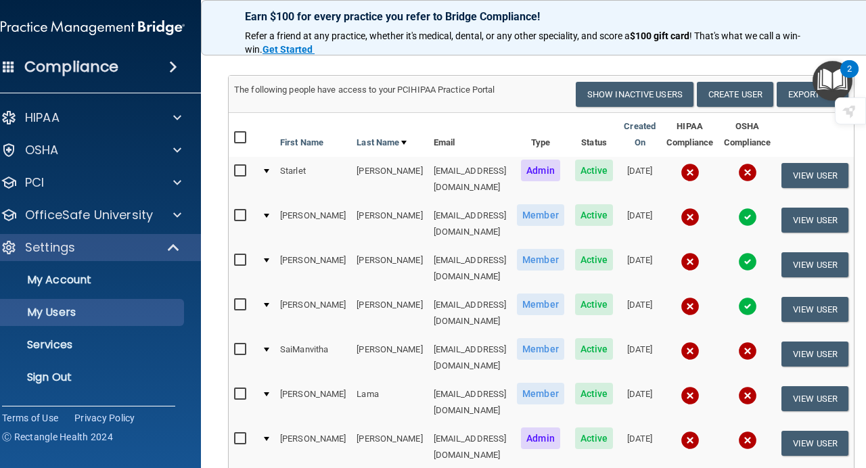
click at [234, 344] on input "checkbox" at bounding box center [242, 349] width 16 height 11
checkbox input "true"
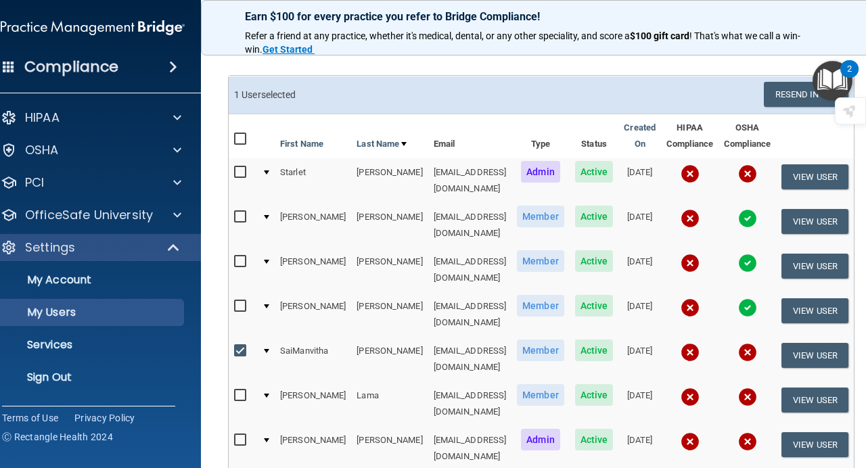
scroll to position [0, 0]
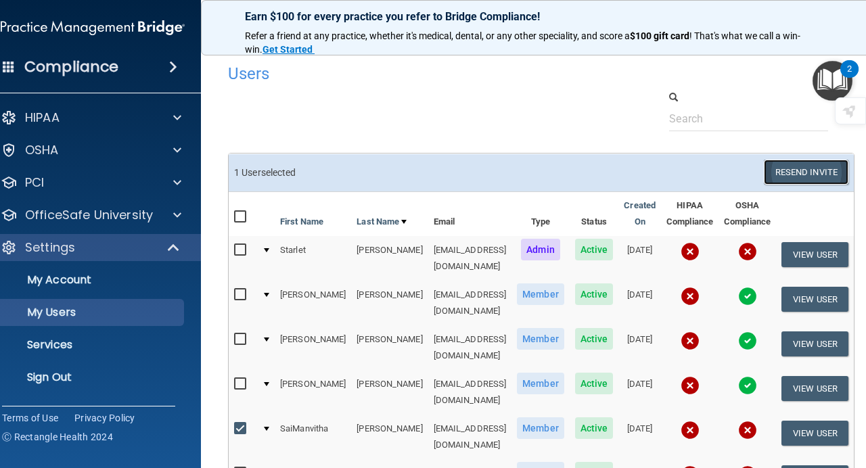
click at [798, 170] on button "Resend Invite" at bounding box center [806, 172] width 85 height 25
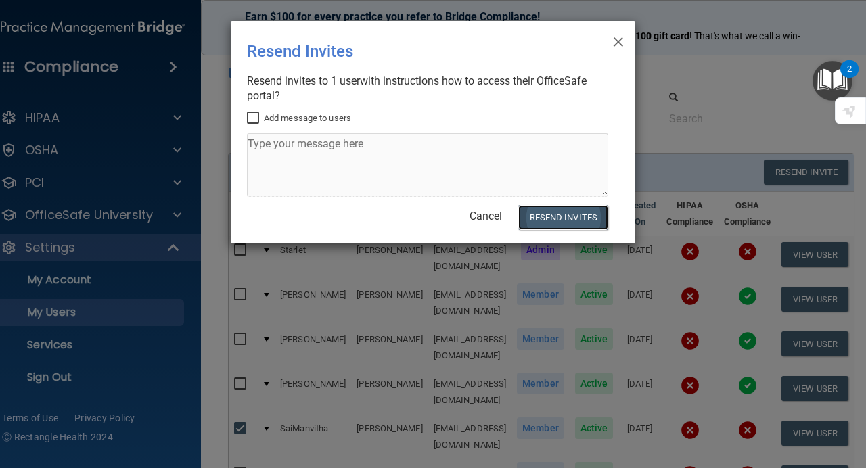
click at [557, 217] on button "Resend Invites" at bounding box center [563, 217] width 90 height 25
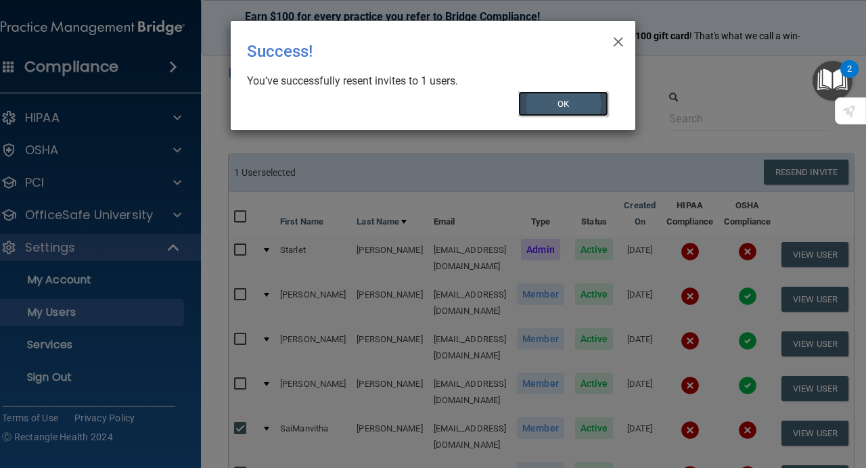
click at [572, 106] on button "OK" at bounding box center [563, 103] width 91 height 25
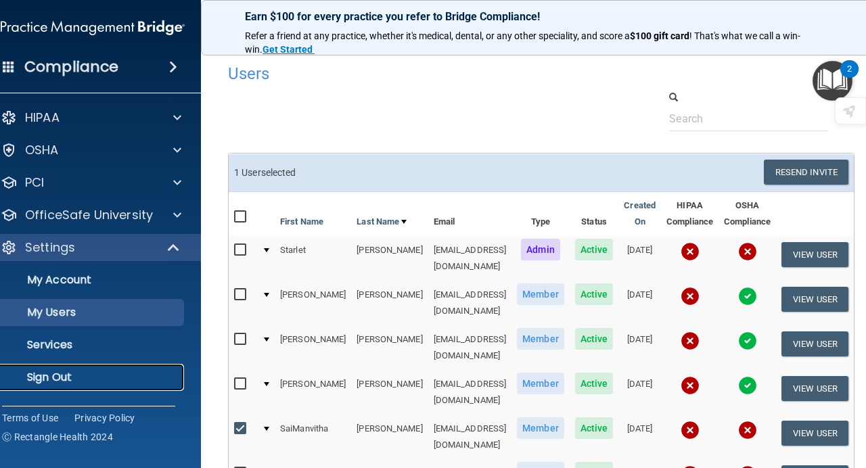
click at [14, 379] on p "Sign Out" at bounding box center [85, 378] width 185 height 14
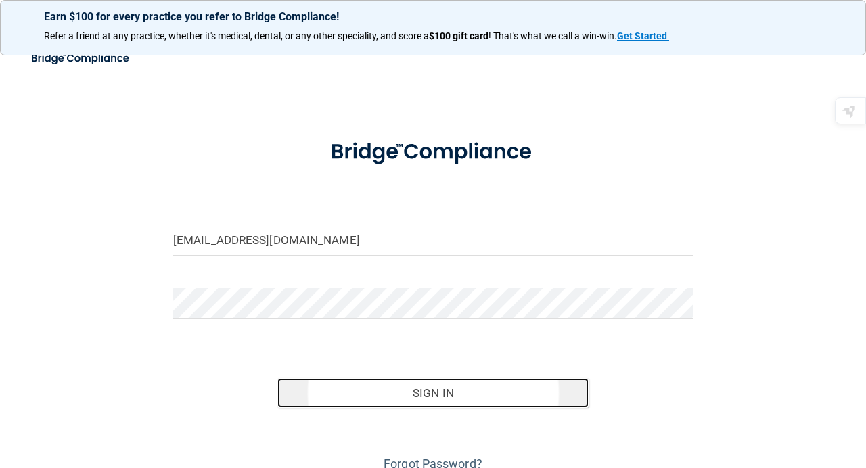
click at [446, 394] on button "Sign In" at bounding box center [433, 393] width 312 height 30
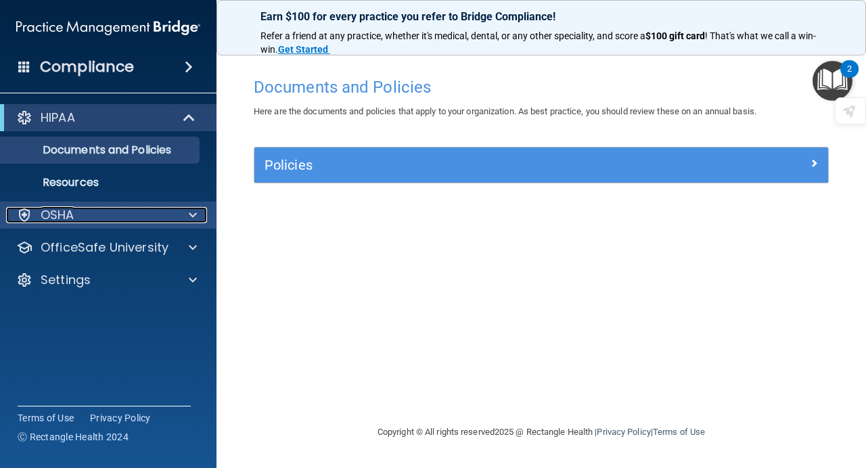
click at [59, 216] on p "OSHA" at bounding box center [58, 215] width 34 height 16
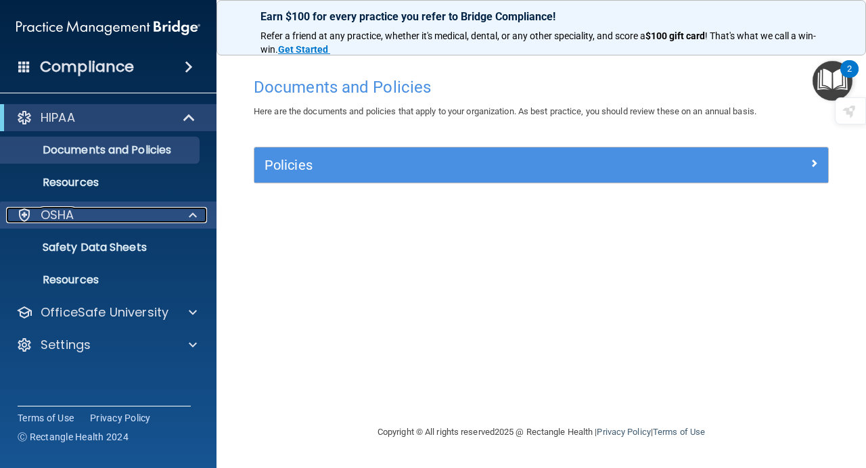
click at [67, 214] on p "OSHA" at bounding box center [58, 215] width 34 height 16
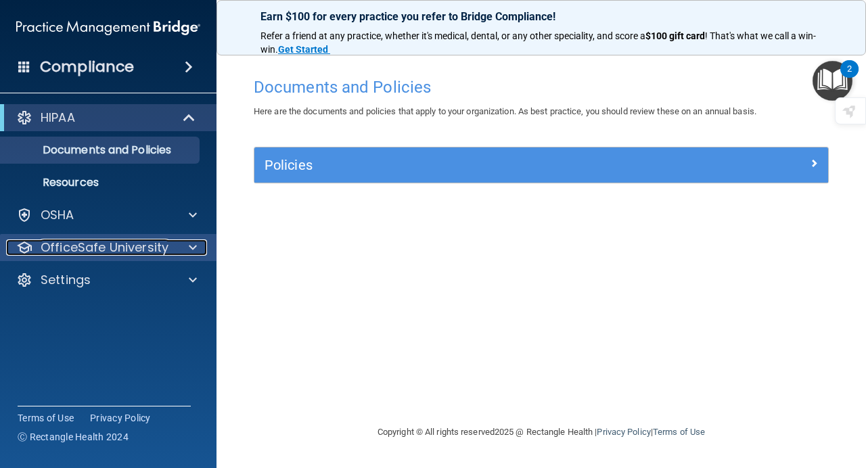
click at [95, 248] on p "OfficeSafe University" at bounding box center [105, 247] width 128 height 16
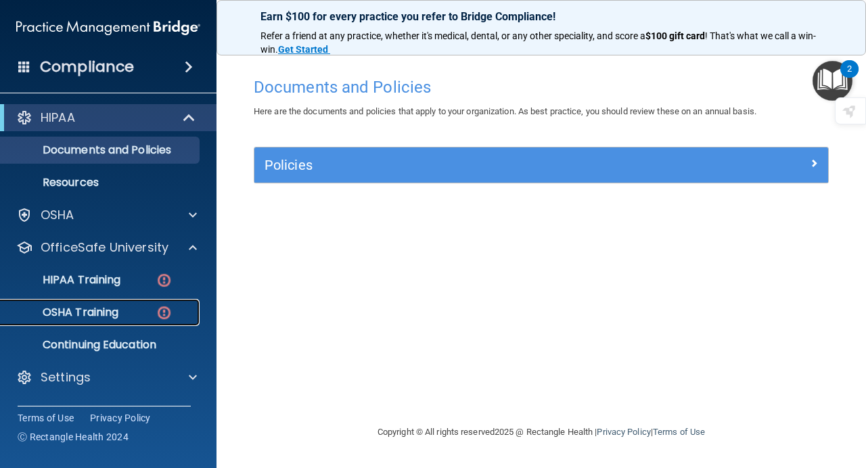
click at [87, 321] on link "OSHA Training" at bounding box center [92, 312] width 213 height 27
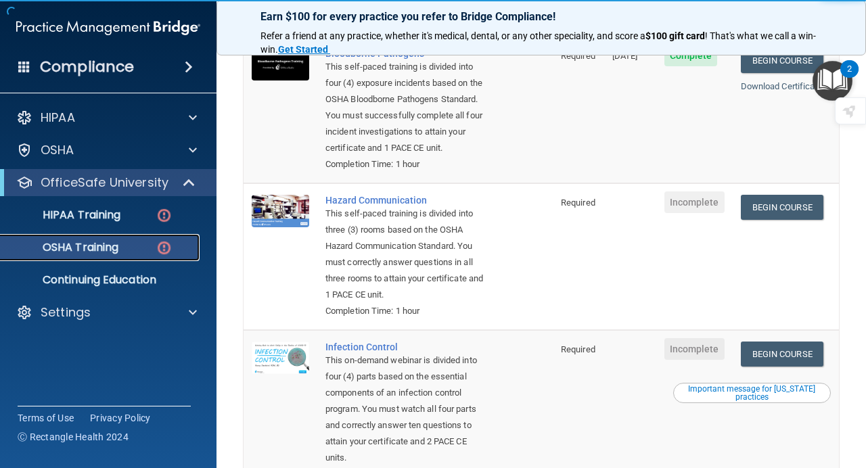
scroll to position [177, 0]
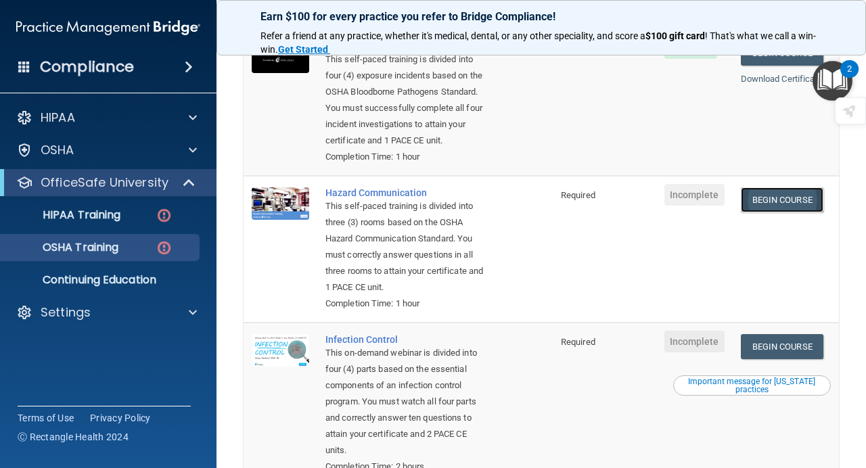
click at [803, 202] on link "Begin Course" at bounding box center [782, 199] width 83 height 25
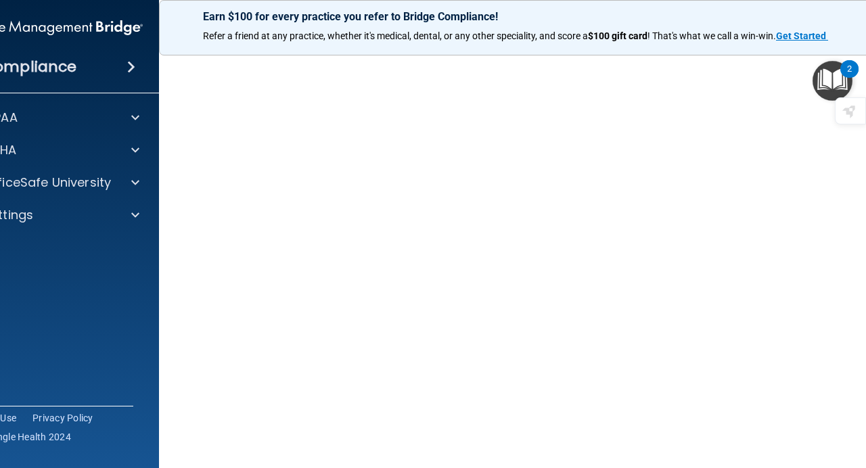
scroll to position [41, 0]
